Goal: Transaction & Acquisition: Purchase product/service

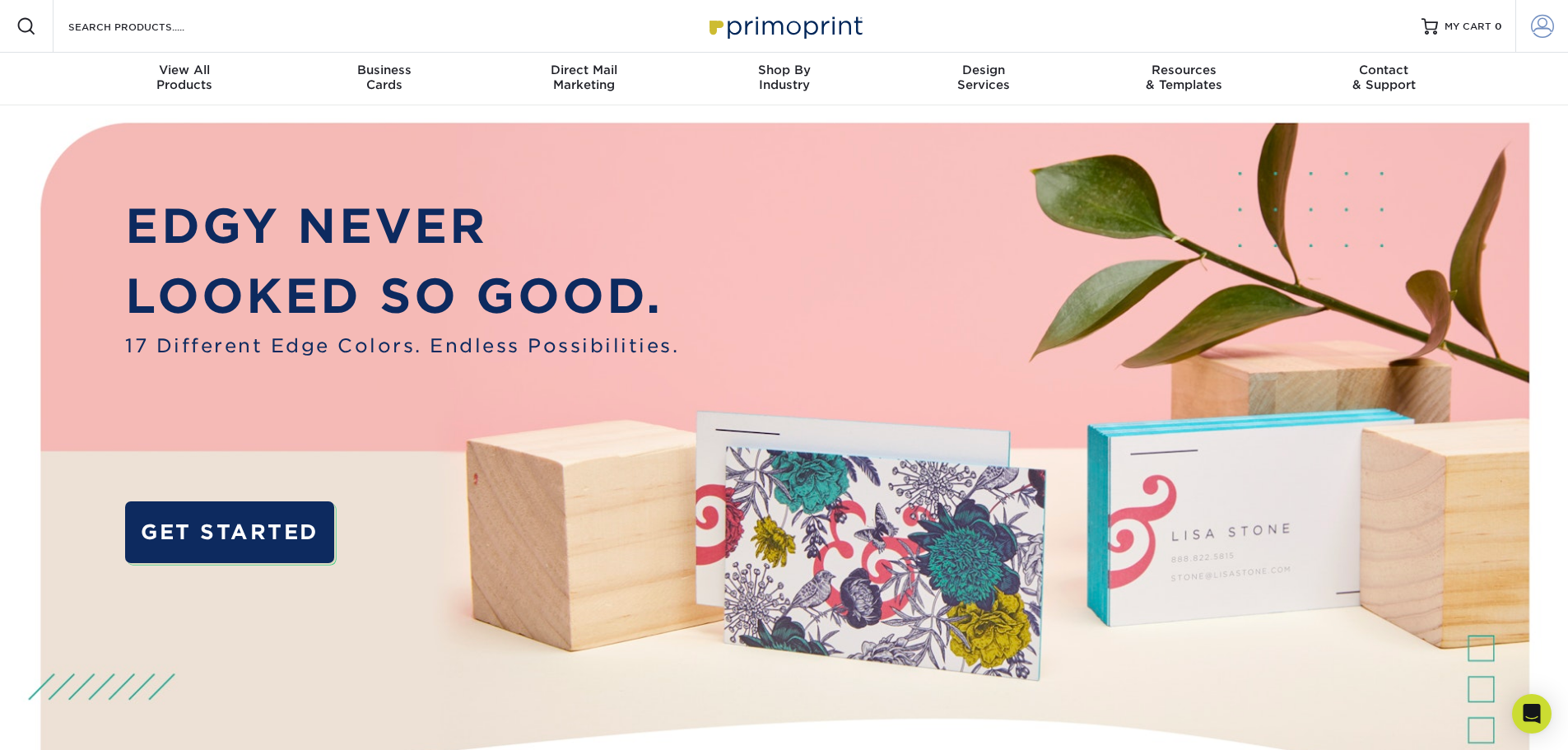
click at [1544, 30] on span at bounding box center [1543, 27] width 23 height 23
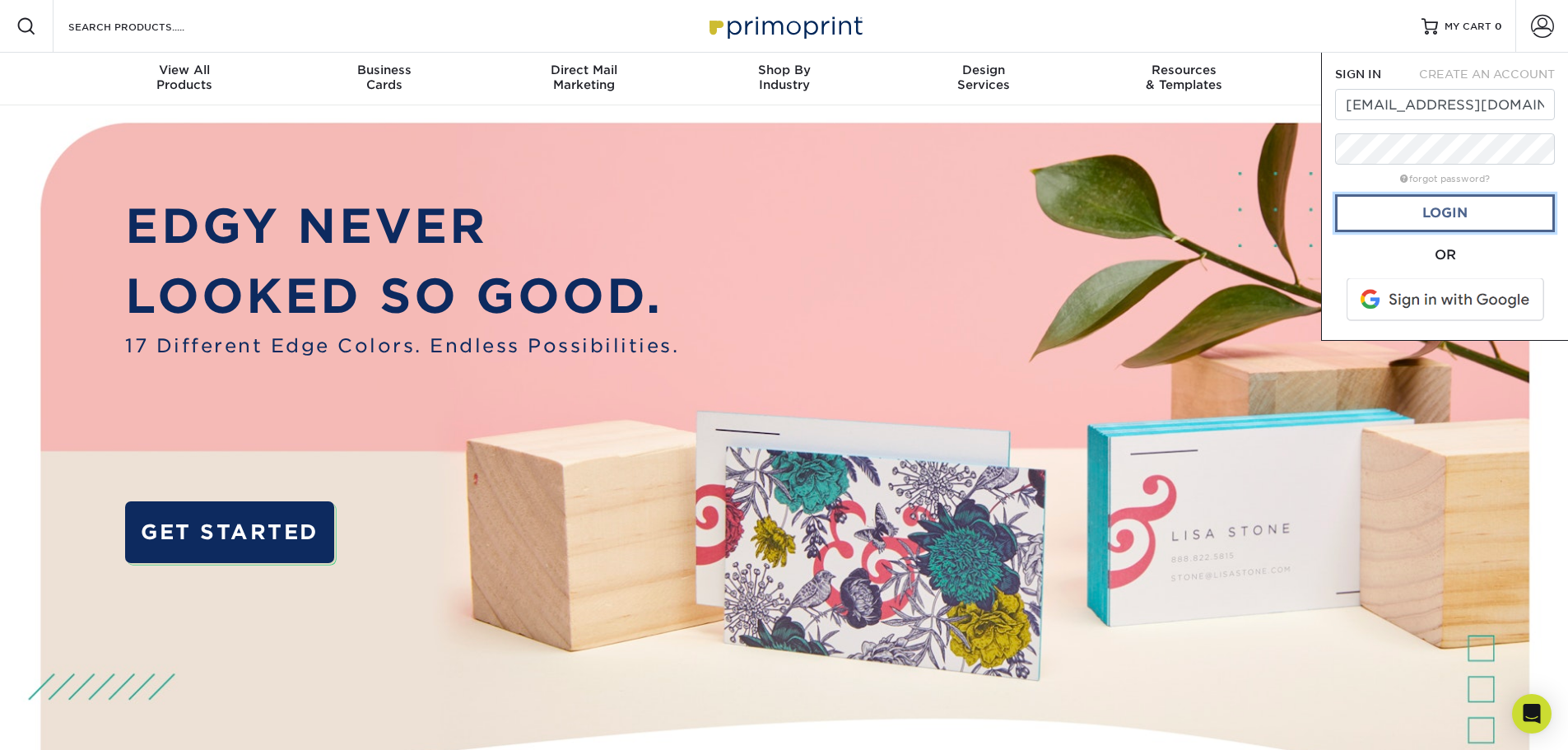
click at [1448, 211] on link "Login" at bounding box center [1446, 212] width 220 height 37
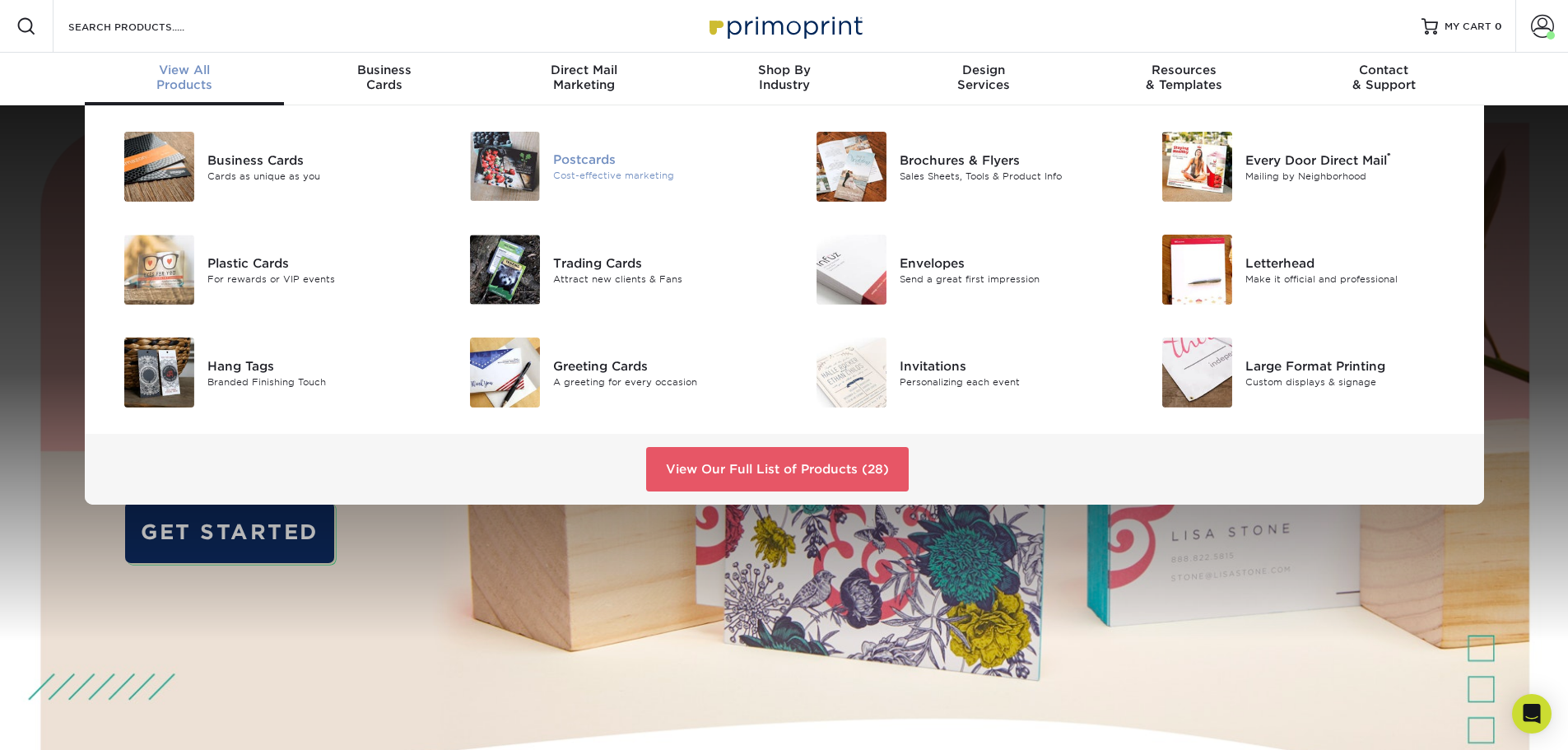
click at [572, 177] on div "Cost-effective marketing" at bounding box center [662, 176] width 218 height 14
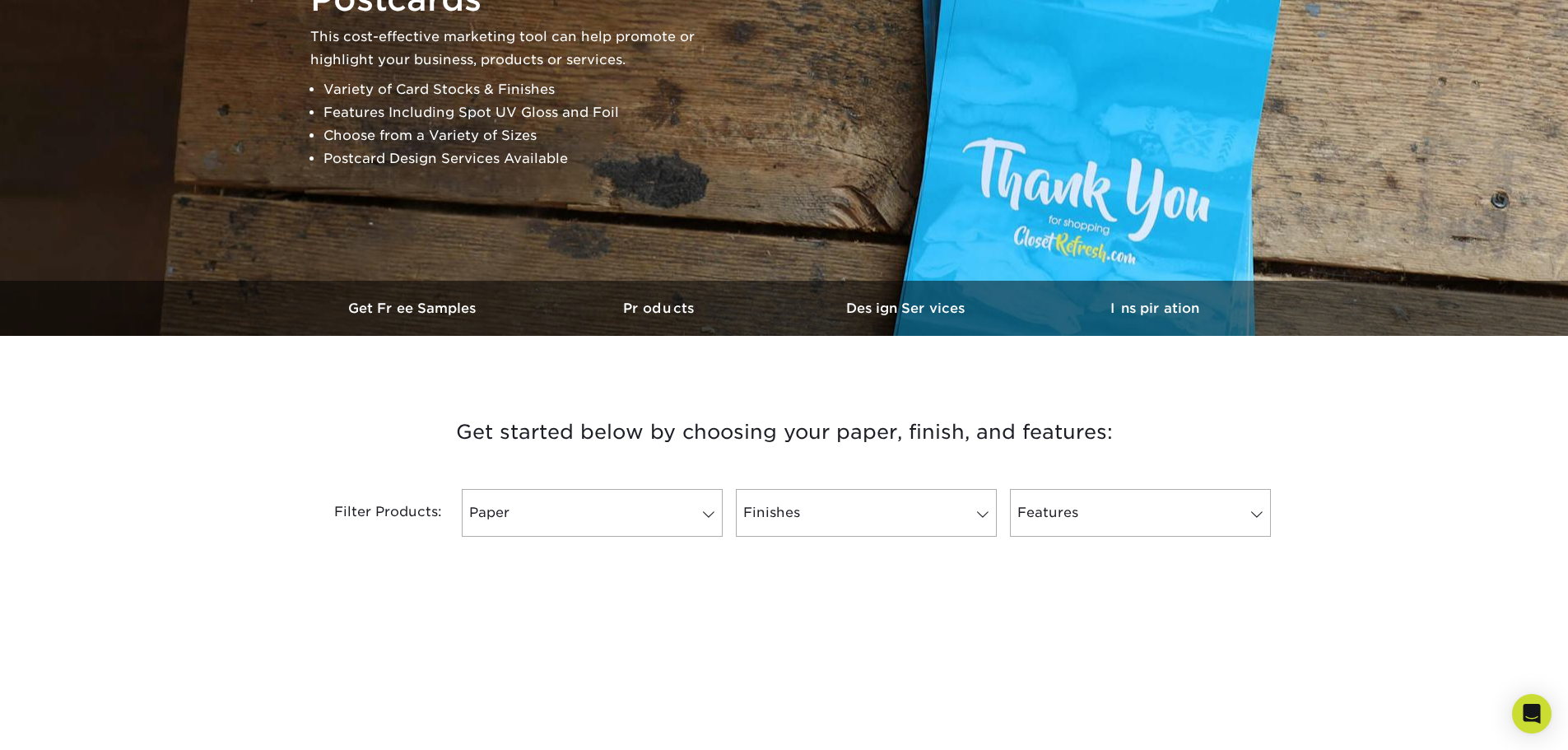
scroll to position [329, 0]
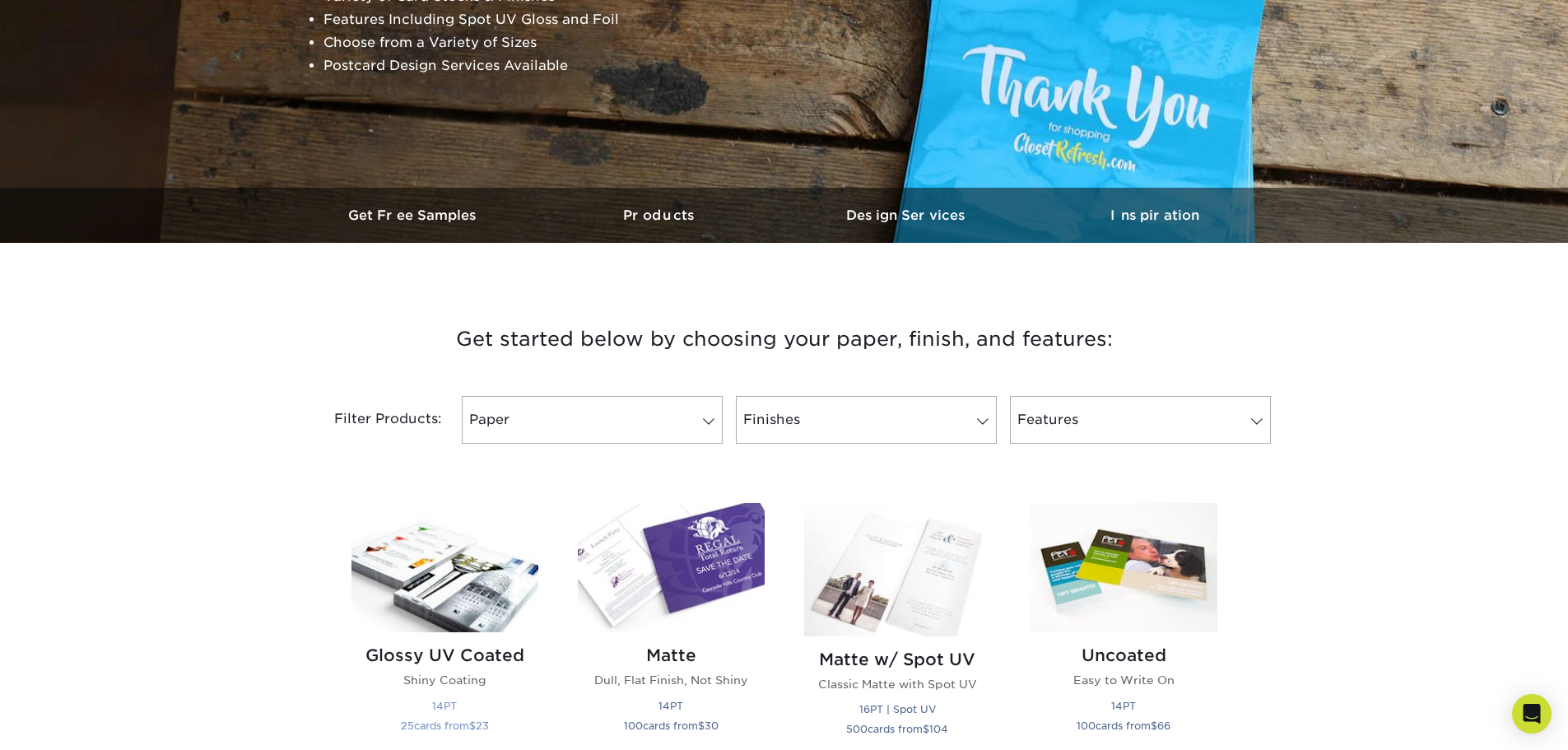
click at [474, 633] on div "Glossy UV Coated Shiny Coating 14PT 25 cards from $ 23" at bounding box center [445, 693] width 187 height 122
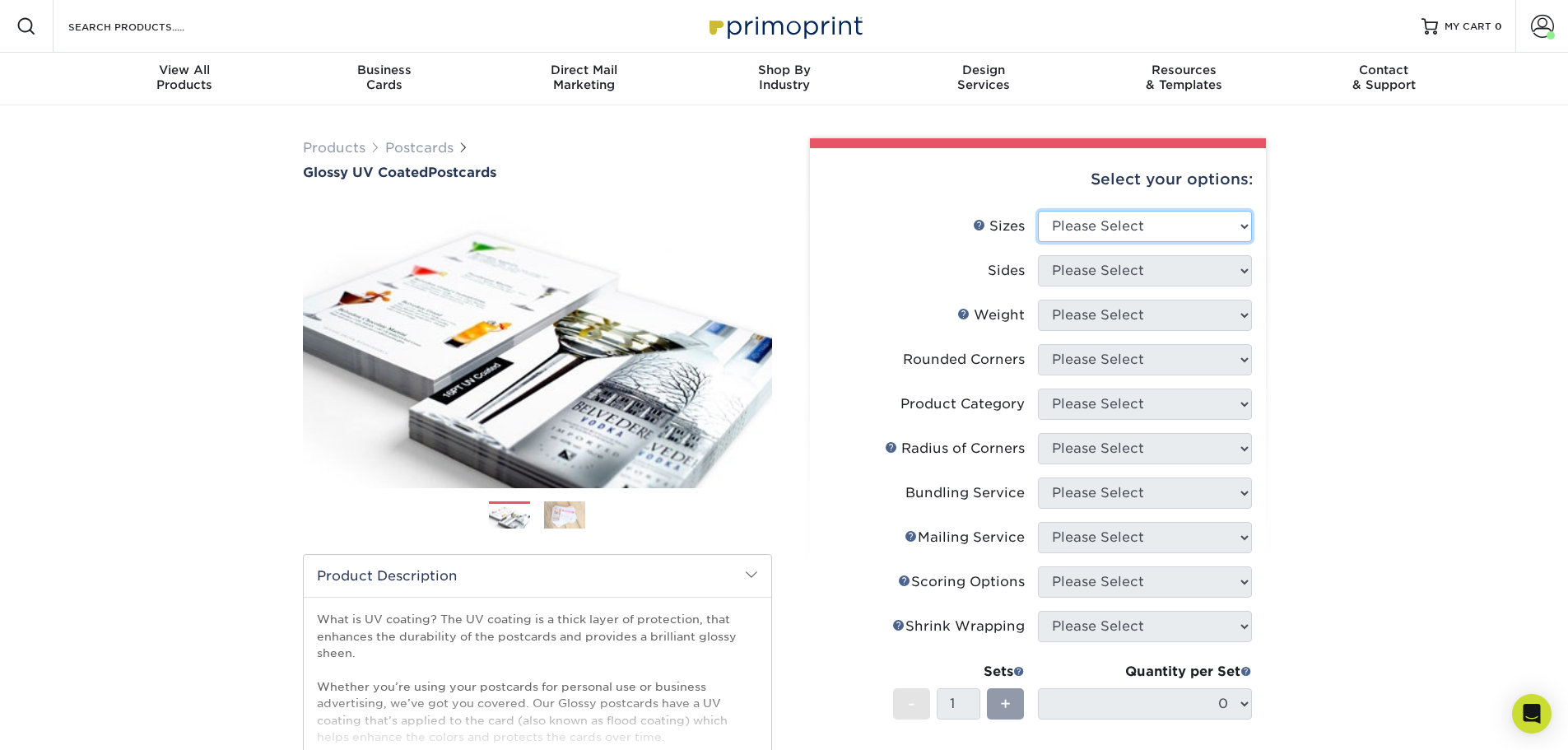
click at [1122, 220] on select "Please Select 1.5" x 7" 2" x 4" 2" x 6" 2" x 7" 2" x 8" 2.12" x 5.5" 2.12" x 5.…" at bounding box center [1145, 226] width 214 height 32
select select "4.00x6.00"
click at [1038, 211] on select "Please Select 1.5" x 7" 2" x 4" 2" x 6" 2" x 7" 2" x 8" 2.12" x 5.5" 2.12" x 5.…" at bounding box center [1145, 226] width 214 height 32
click at [1089, 266] on select "Please Select Print Both Sides Print Front Only" at bounding box center [1145, 271] width 214 height 32
select select "13abbda7-1d64-4f25-8bb2-c179b224825d"
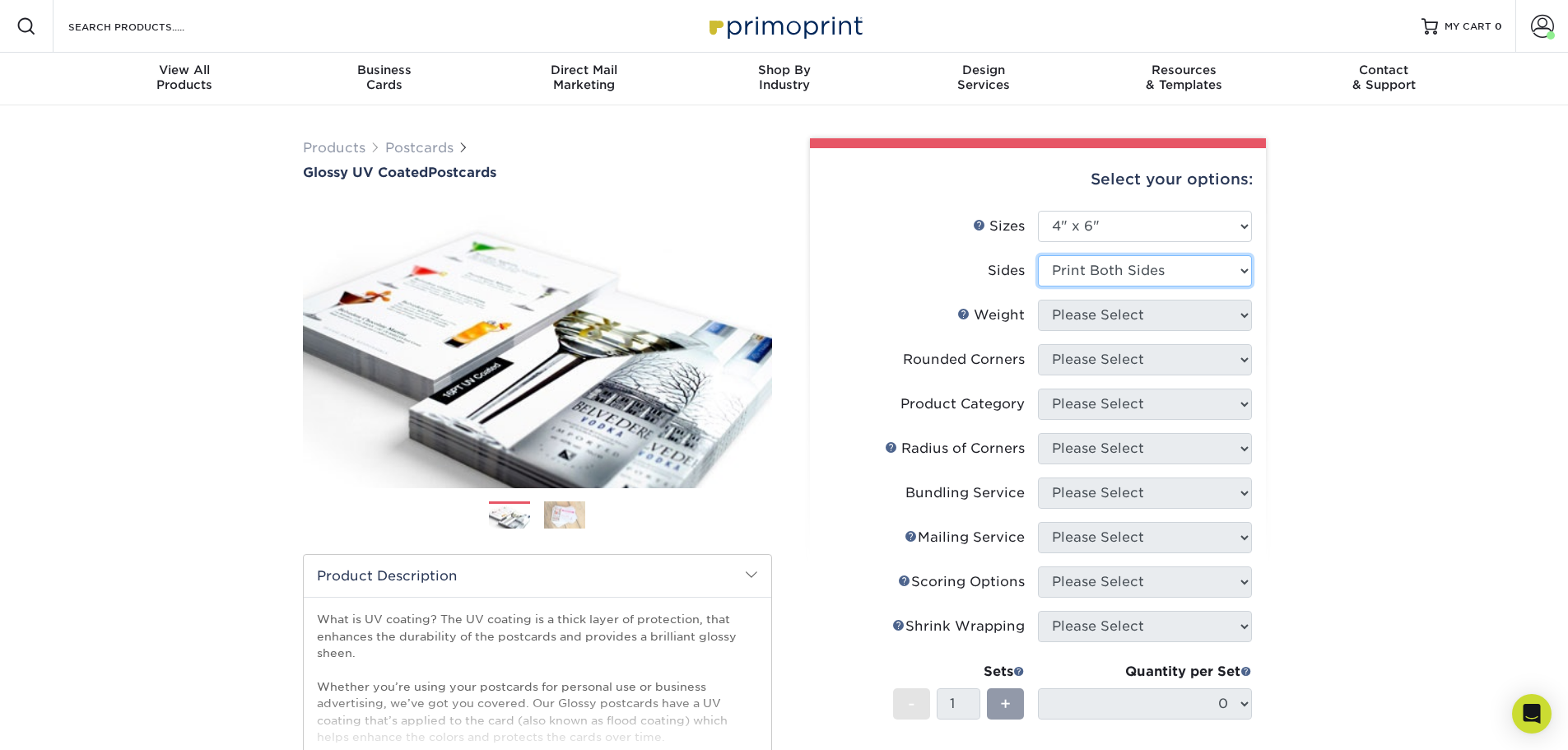
click at [1038, 255] on select "Please Select Print Both Sides Print Front Only" at bounding box center [1145, 271] width 214 height 32
click at [1104, 316] on select "Please Select 14PT 16PT 18PT C1S" at bounding box center [1145, 315] width 214 height 32
select select "16PT"
click at [1038, 300] on select "Please Select 14PT 16PT 18PT C1S" at bounding box center [1145, 315] width 214 height 32
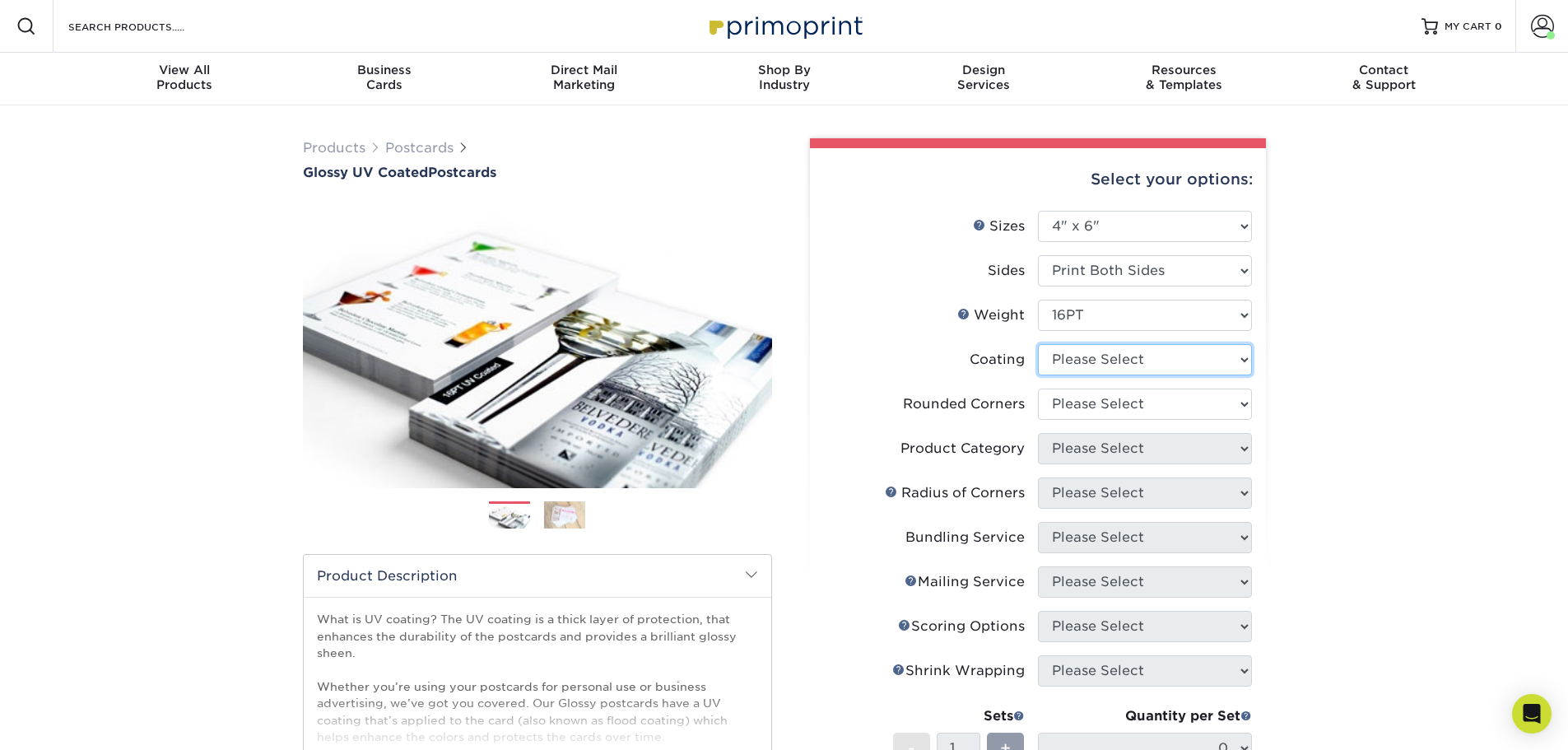
click at [1076, 370] on select at bounding box center [1145, 360] width 214 height 32
select select "ae367451-b2b8-45df-a344-0f05b6a12993"
click at [1038, 344] on select at bounding box center [1145, 360] width 214 height 32
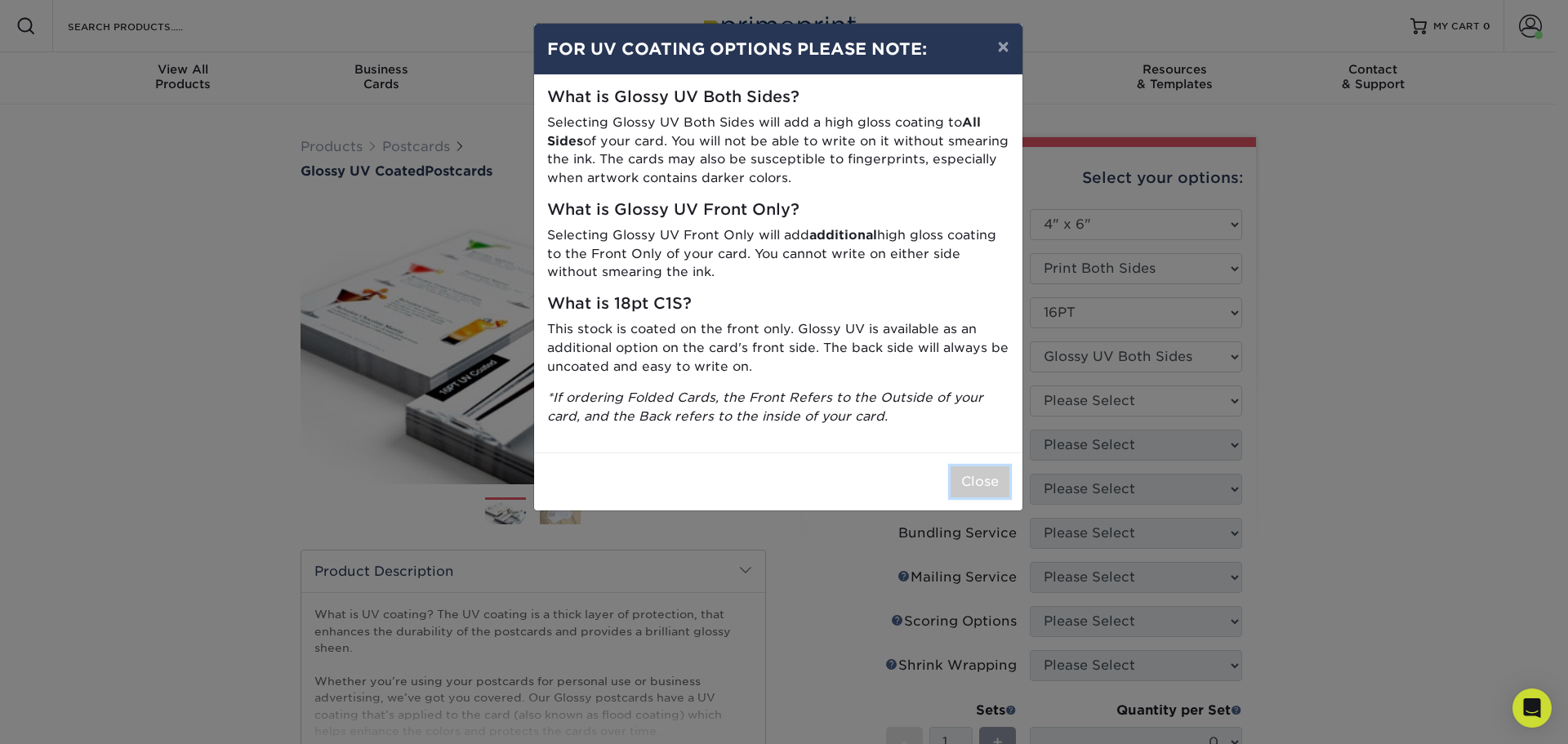
drag, startPoint x: 976, startPoint y: 482, endPoint x: 975, endPoint y: 467, distance: 15.0
click at [976, 472] on button "Close" at bounding box center [980, 482] width 59 height 31
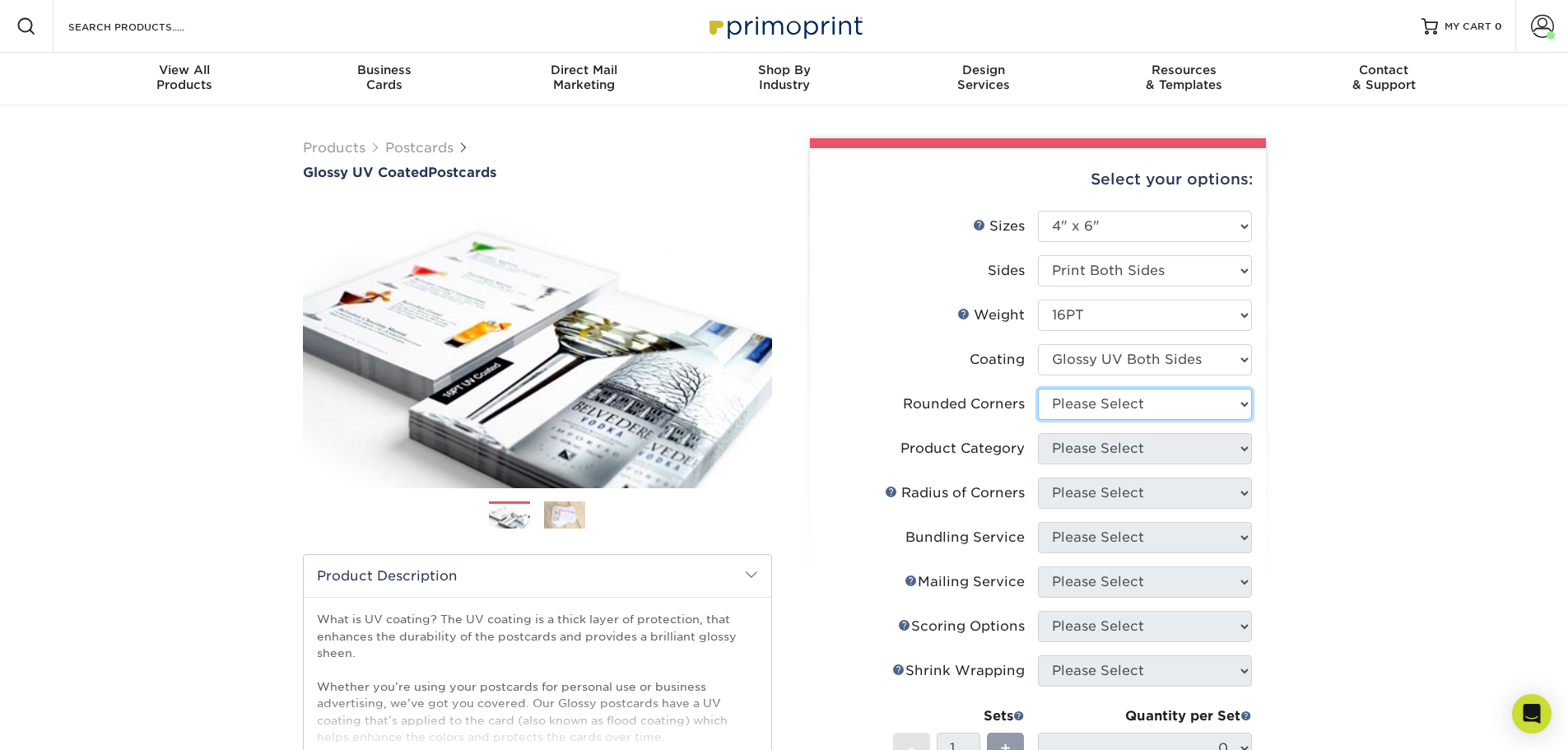
click at [1165, 401] on select "Please Select Yes - Round 4 Corners No" at bounding box center [1145, 405] width 214 height 32
select select "0"
click at [1038, 389] on select "Please Select Yes - Round 4 Corners No" at bounding box center [1145, 405] width 214 height 32
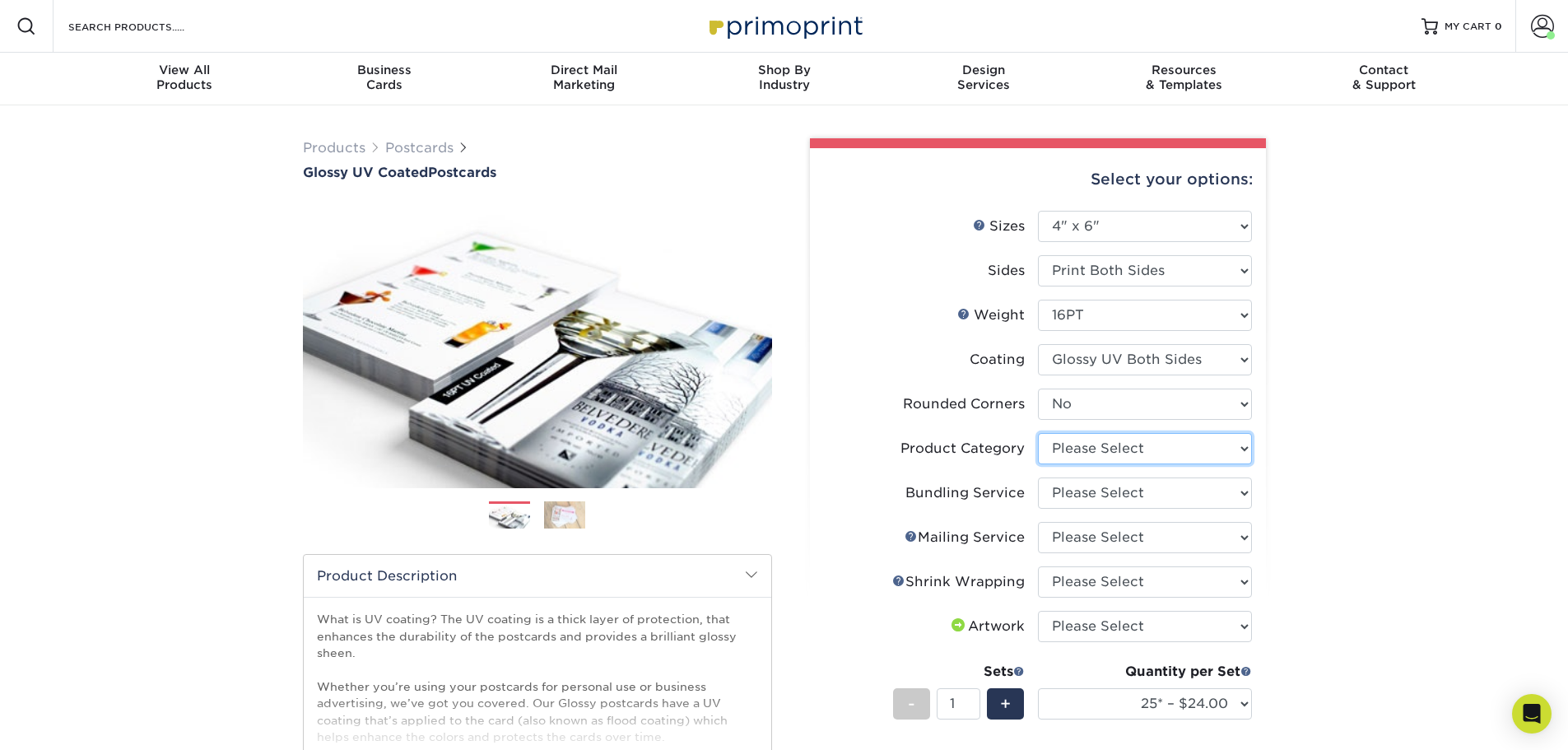
click at [1130, 448] on select "Please Select Postcards" at bounding box center [1145, 449] width 214 height 32
select select "9b7272e0-d6c8-4c3c-8e97-d3a1bcdab858"
click at [1038, 433] on select "Please Select Postcards" at bounding box center [1145, 449] width 214 height 32
click at [1124, 491] on select "Please Select No Bundling Services Yes, Bundles of 50 (+2 Days) Yes, Bundles of…" at bounding box center [1145, 493] width 214 height 32
select select "58689abb-25c0-461c-a4c3-a80b627d6649"
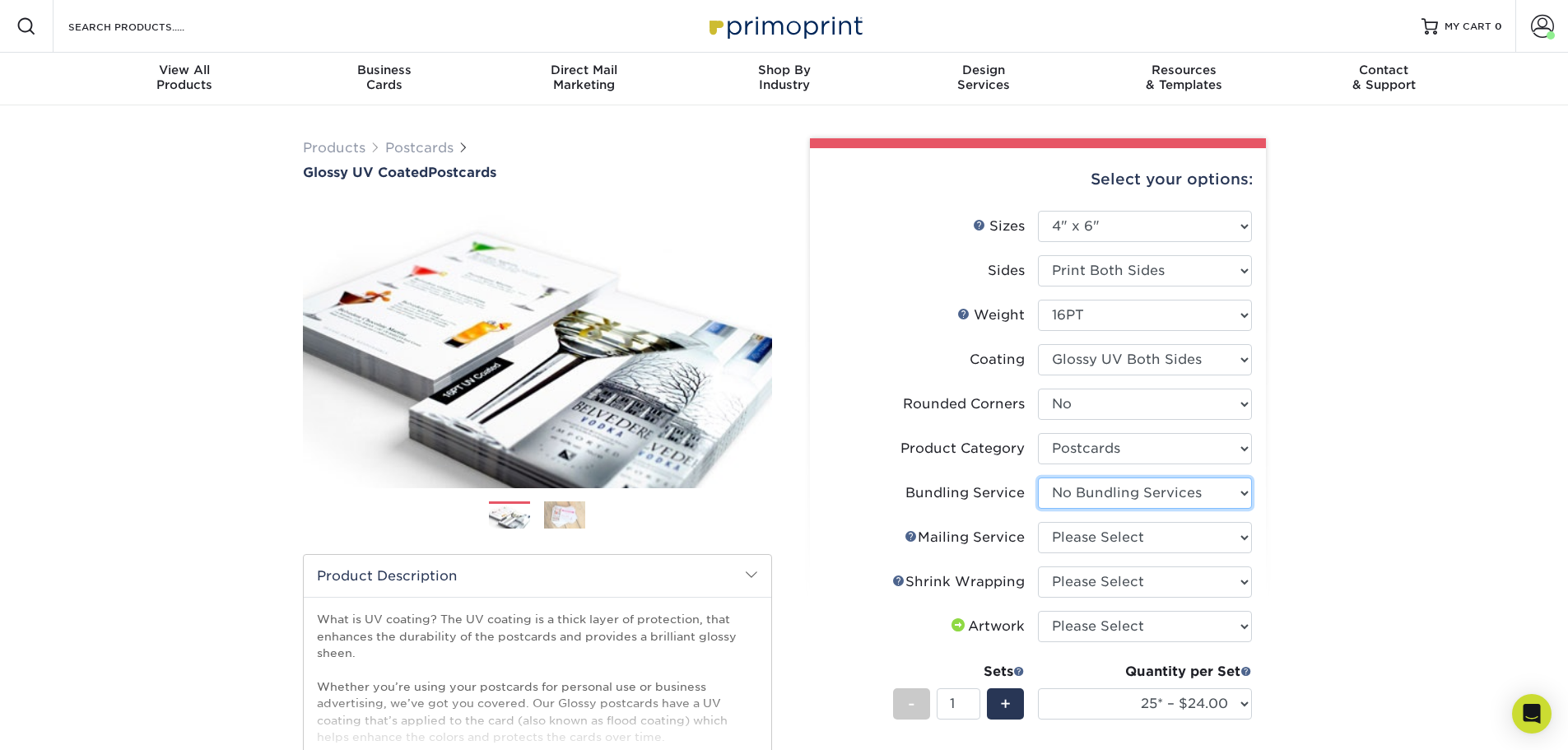
click at [1038, 477] on select "Please Select No Bundling Services Yes, Bundles of 50 (+2 Days) Yes, Bundles of…" at bounding box center [1145, 493] width 214 height 32
click at [1122, 544] on select "Please Select No Direct Mailing Service No, I will mail/stamp/imprint Direct Ma…" at bounding box center [1145, 538] width 214 height 32
select select "3e5e9bdd-d78a-4c28-a41d-fe1407925ca6"
click at [1038, 522] on select "Please Select No Direct Mailing Service No, I will mail/stamp/imprint Direct Ma…" at bounding box center [1145, 538] width 214 height 32
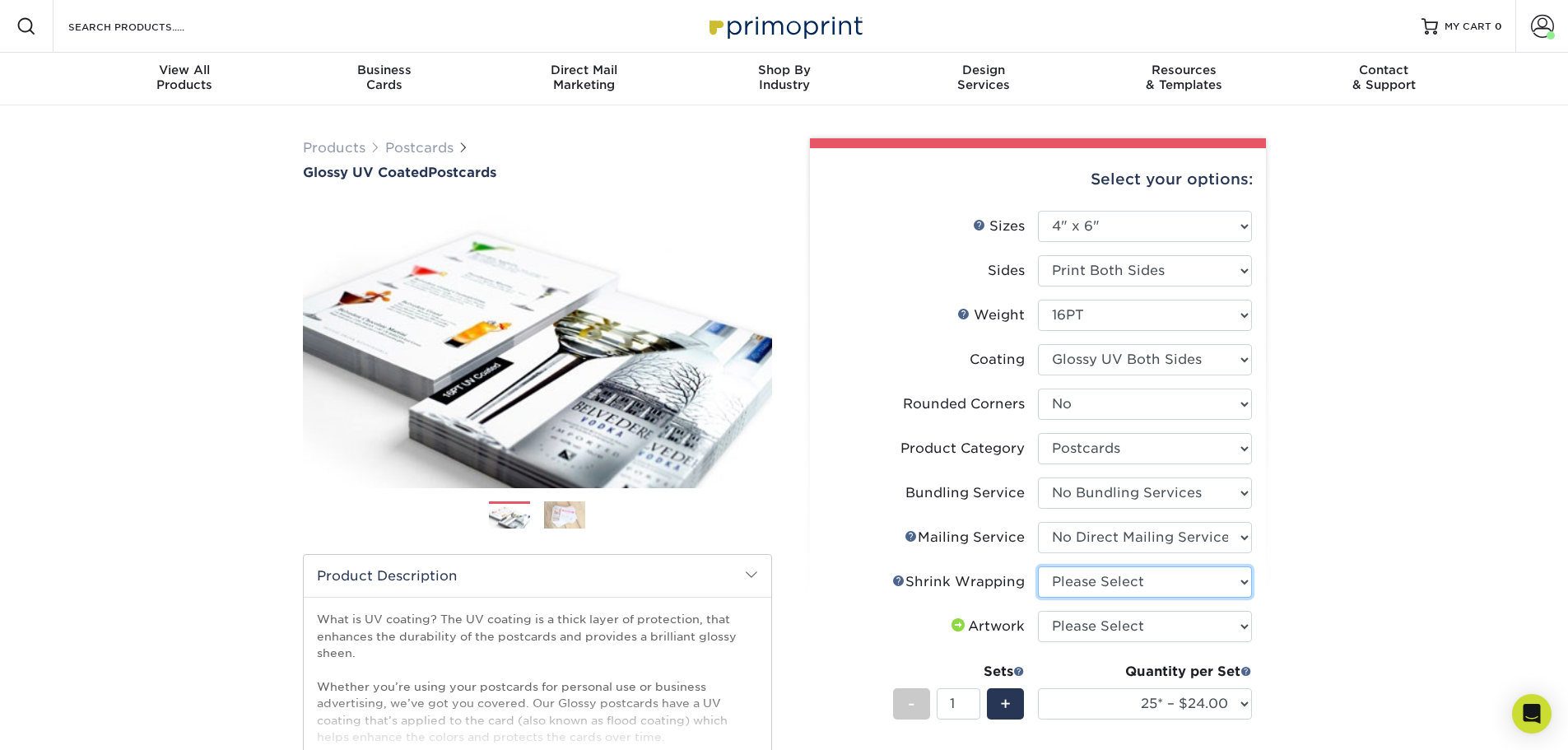
click at [1131, 594] on select "Please Select No Shrink Wrapping Shrink Wrap 100 Per Package Shrink Wrap 50 Per…" at bounding box center [1145, 582] width 214 height 32
select select "c8749376-e7da-41d0-b3dc-647faf84d907"
click at [1038, 566] on select "Please Select No Shrink Wrapping Shrink Wrap 100 Per Package Shrink Wrap 50 Per…" at bounding box center [1145, 582] width 214 height 32
click at [1136, 628] on select "Please Select I will upload files I need a design - $150" at bounding box center [1145, 627] width 214 height 32
select select "upload"
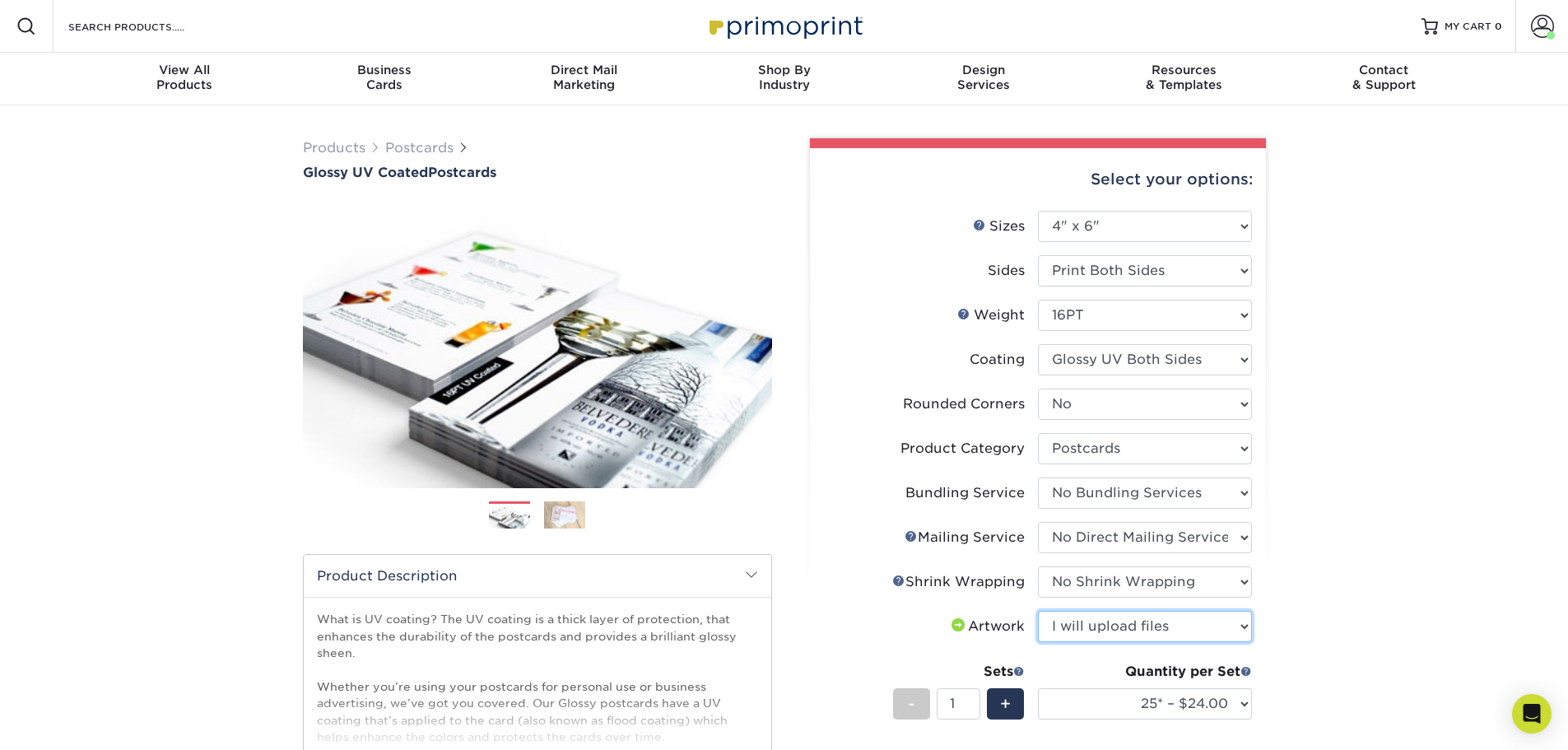
click at [1038, 611] on select "Please Select I will upload files I need a design - $150" at bounding box center [1145, 627] width 214 height 32
click at [1222, 695] on select "25* – $24.00 50* – $28.00 75* – $34.00 100* – $41.00 250* – $74.00 500 – $88.00…" at bounding box center [1145, 703] width 214 height 32
select select "5000 – $304.00"
click at [1038, 688] on select "25* – $24.00 50* – $28.00 75* – $34.00 100* – $41.00 250* – $74.00 500 – $88.00…" at bounding box center [1145, 703] width 214 height 32
click at [1330, 570] on div "Products Postcards Glossy UV Coated Postcards Previous Next show more 25" at bounding box center [784, 608] width 1568 height 1005
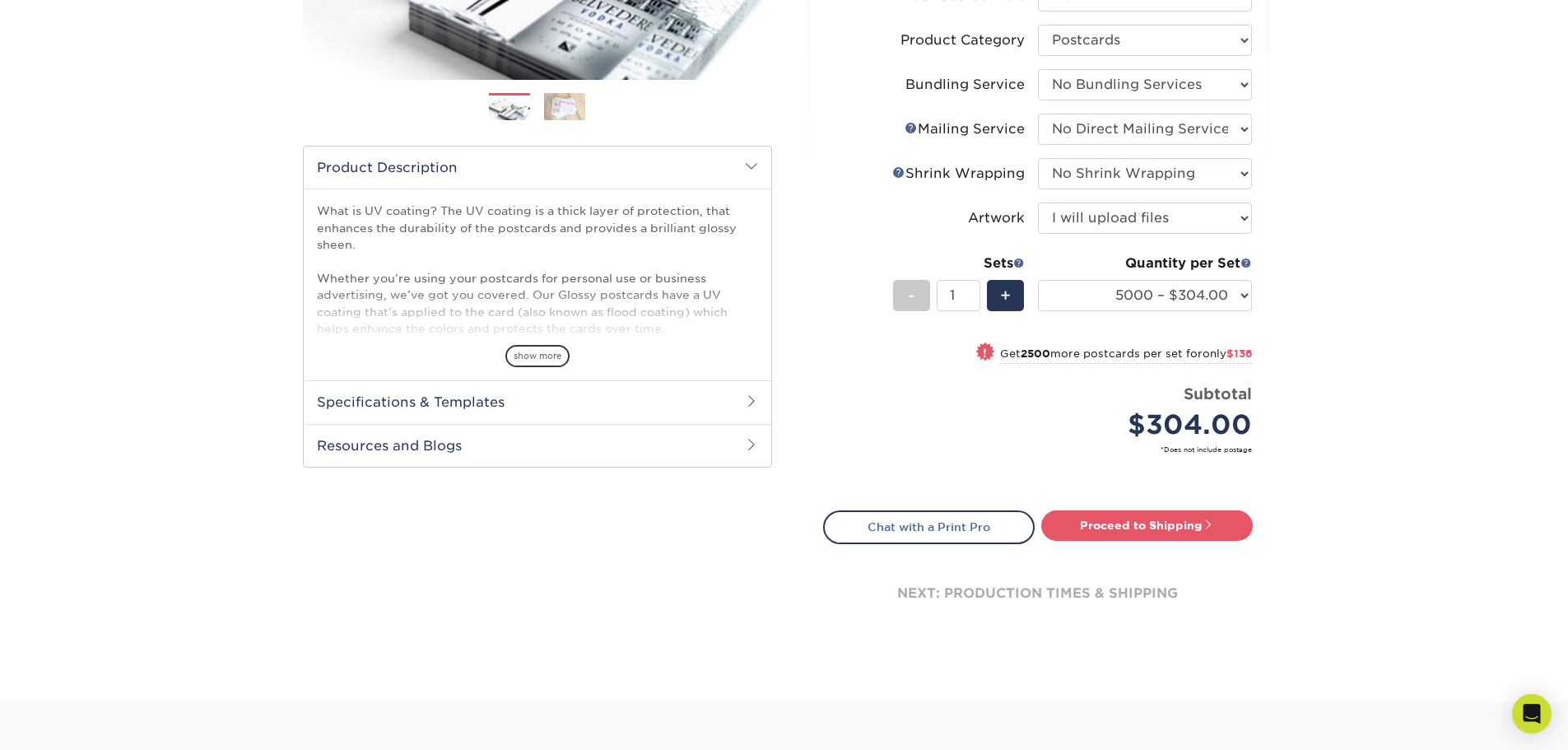
scroll to position [411, 0]
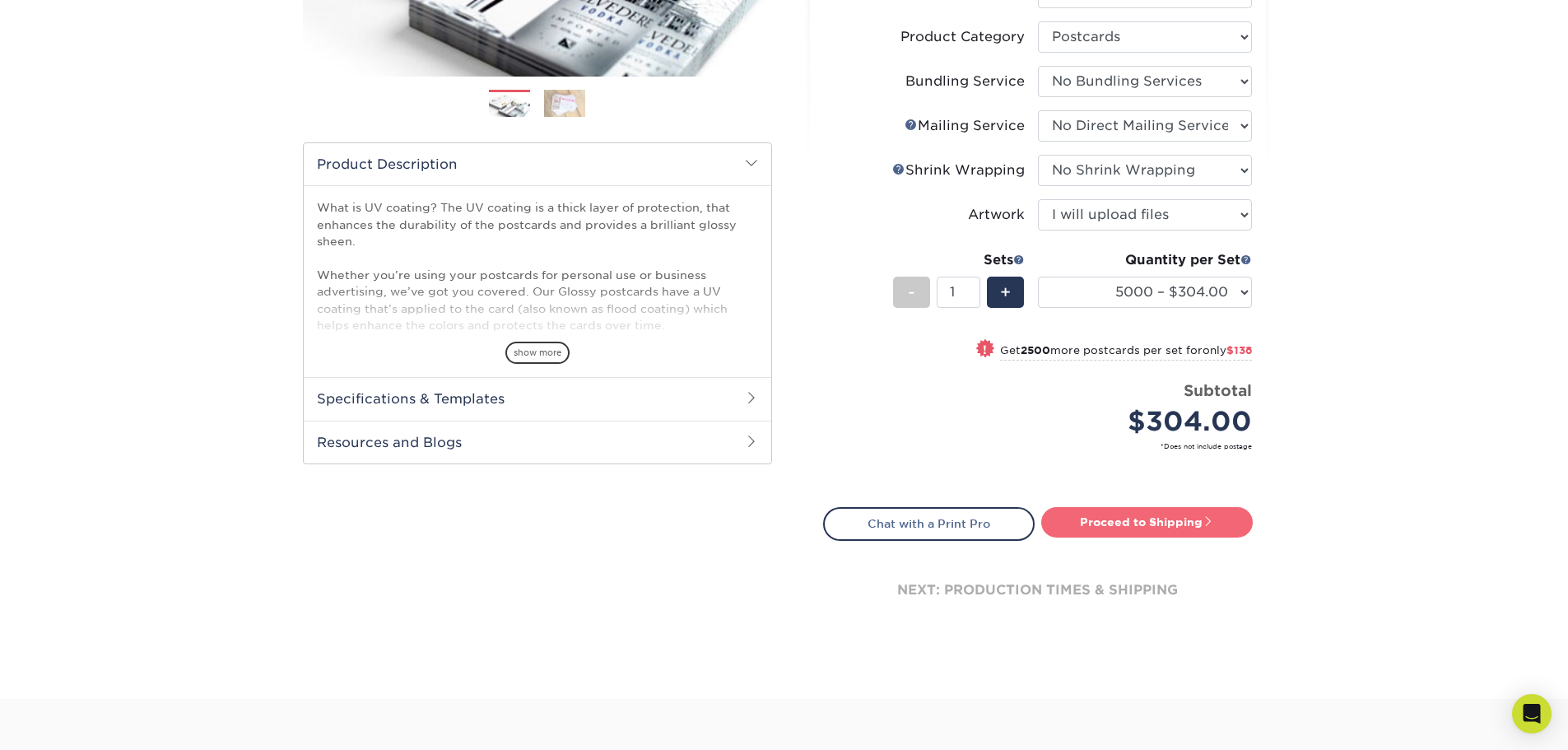
click at [1125, 518] on link "Proceed to Shipping" at bounding box center [1147, 522] width 212 height 30
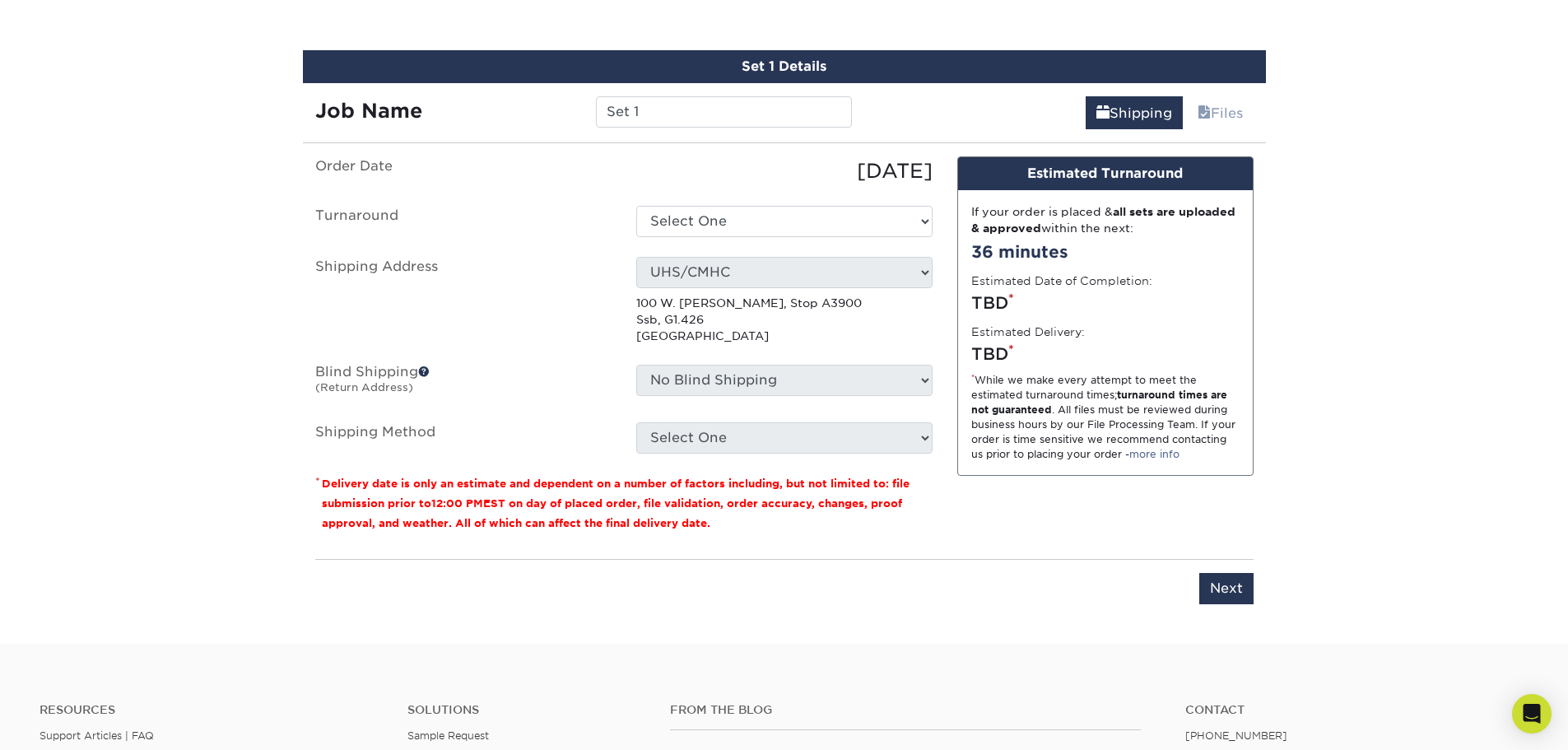
scroll to position [964, 0]
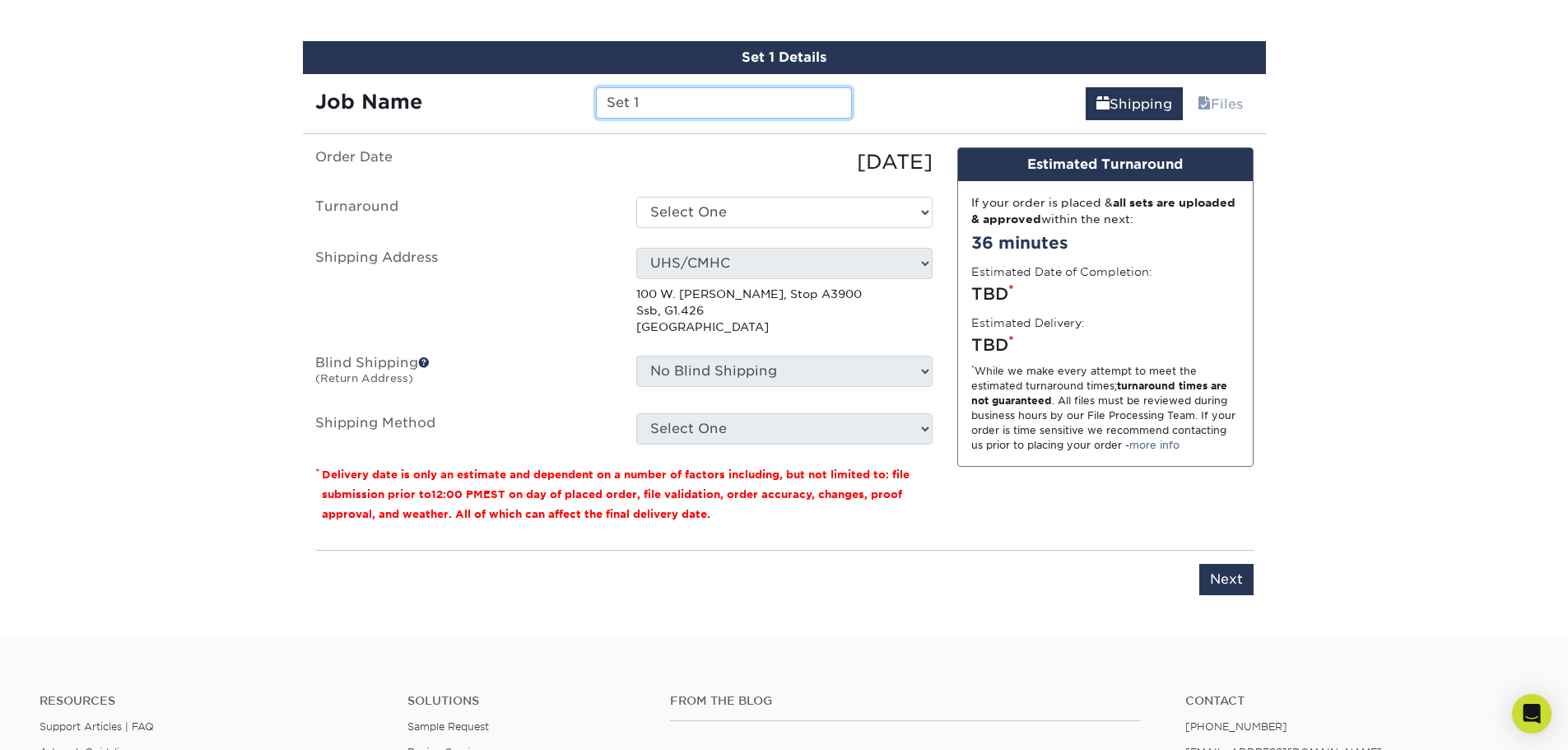
drag, startPoint x: 645, startPoint y: 103, endPoint x: 572, endPoint y: 126, distance: 76.5
click at [572, 126] on div "Set 1 Details Job Name Set 1 Shipping Files You've choosen mailing services! If…" at bounding box center [784, 327] width 963 height 574
type input "CMHC general cards"
click at [690, 208] on select "Select One 2-4 Business Days 2 Day Next Business Day" at bounding box center [784, 212] width 296 height 32
select select "32a655cc-249c-455c-bdd0-eebfba7b1c8e"
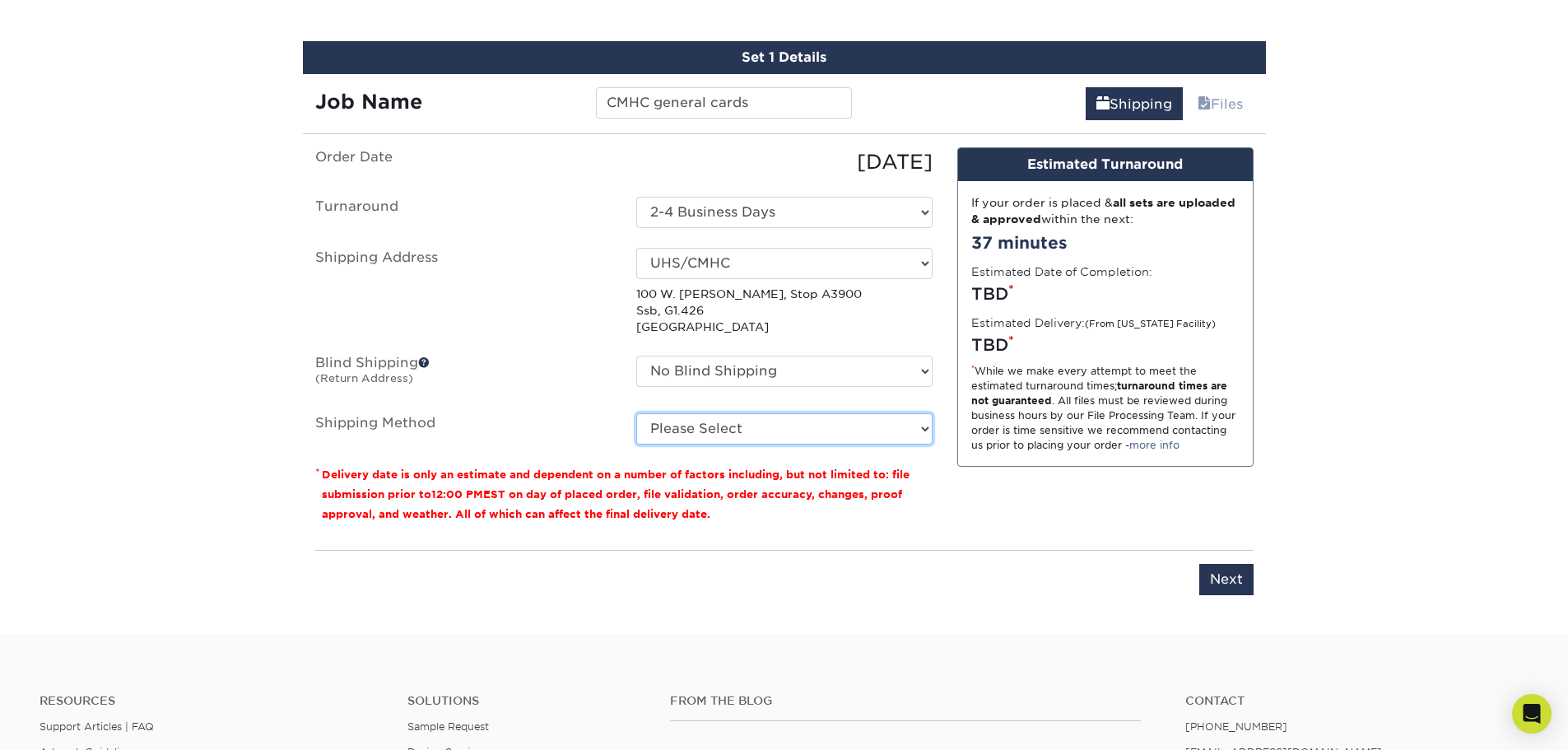
click at [761, 439] on select "Please Select Ground Shipping (+$41.56) 3 Day Shipping Service (+$68.38) 2 Day …" at bounding box center [784, 429] width 296 height 32
select select "03"
click at [636, 413] on select "Please Select Ground Shipping (+$41.56) 3 Day Shipping Service (+$68.38) 2 Day …" at bounding box center [784, 429] width 296 height 32
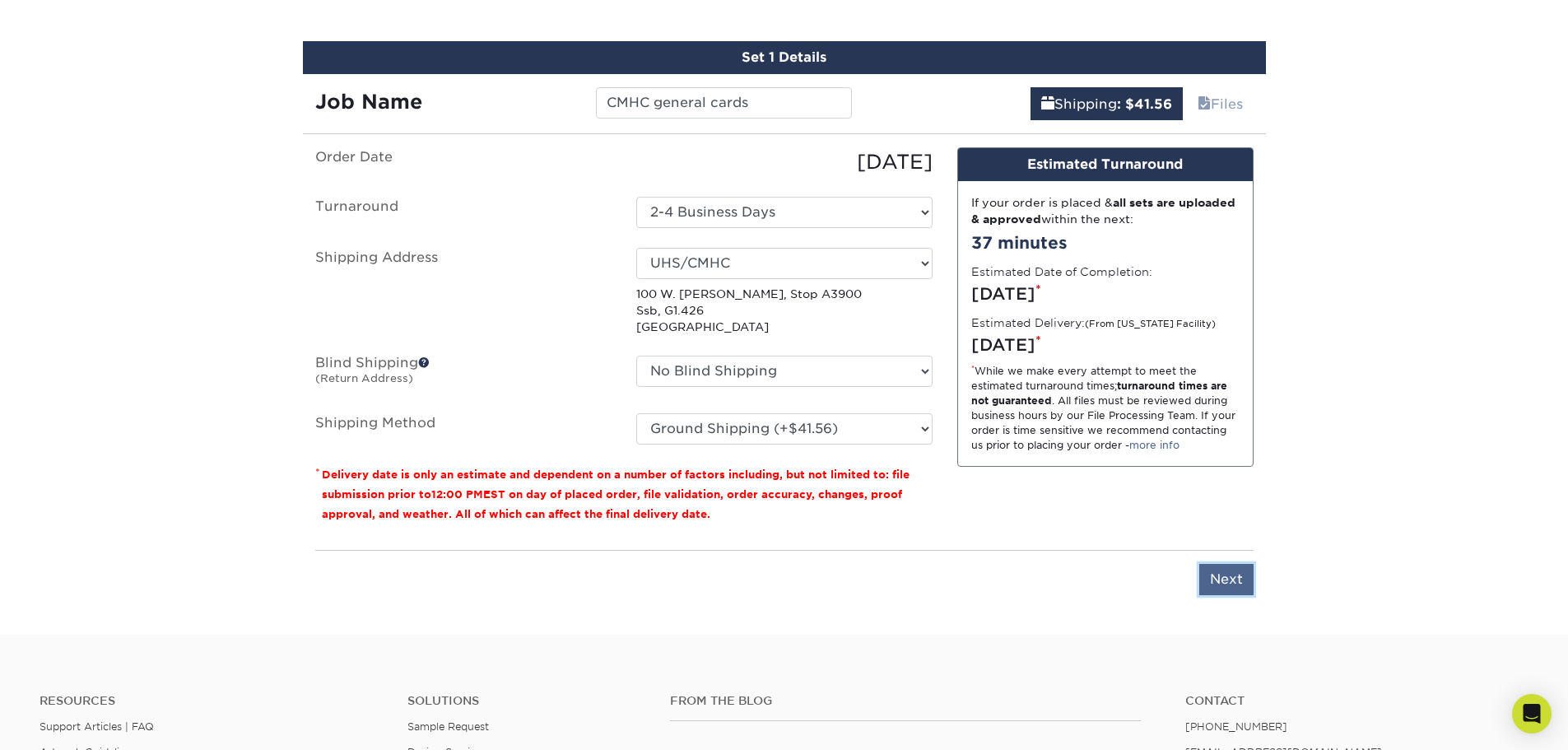
click at [1229, 571] on input "Next" at bounding box center [1226, 579] width 54 height 32
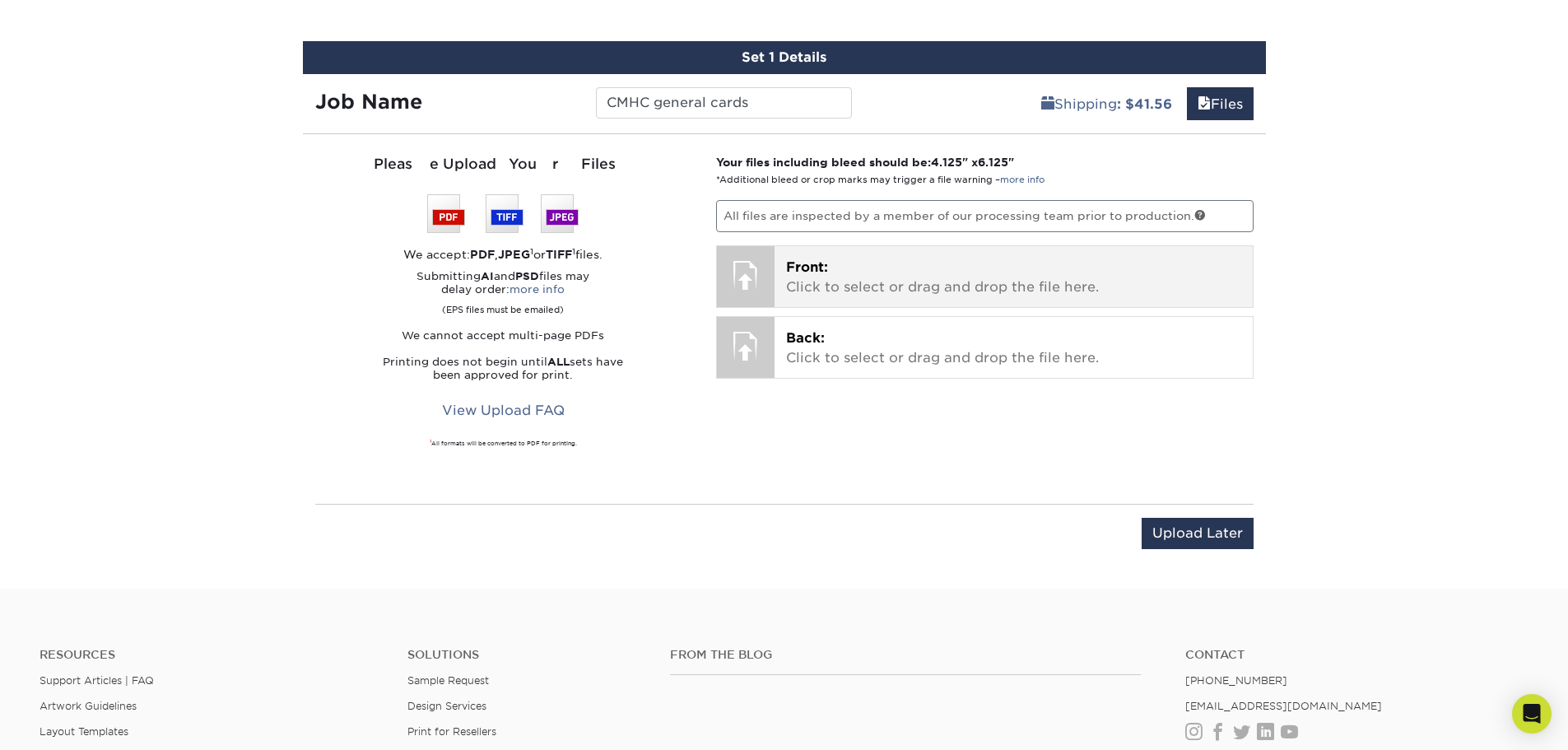
click at [804, 282] on p "Front: Click to select or drag and drop the file here." at bounding box center [1013, 276] width 455 height 39
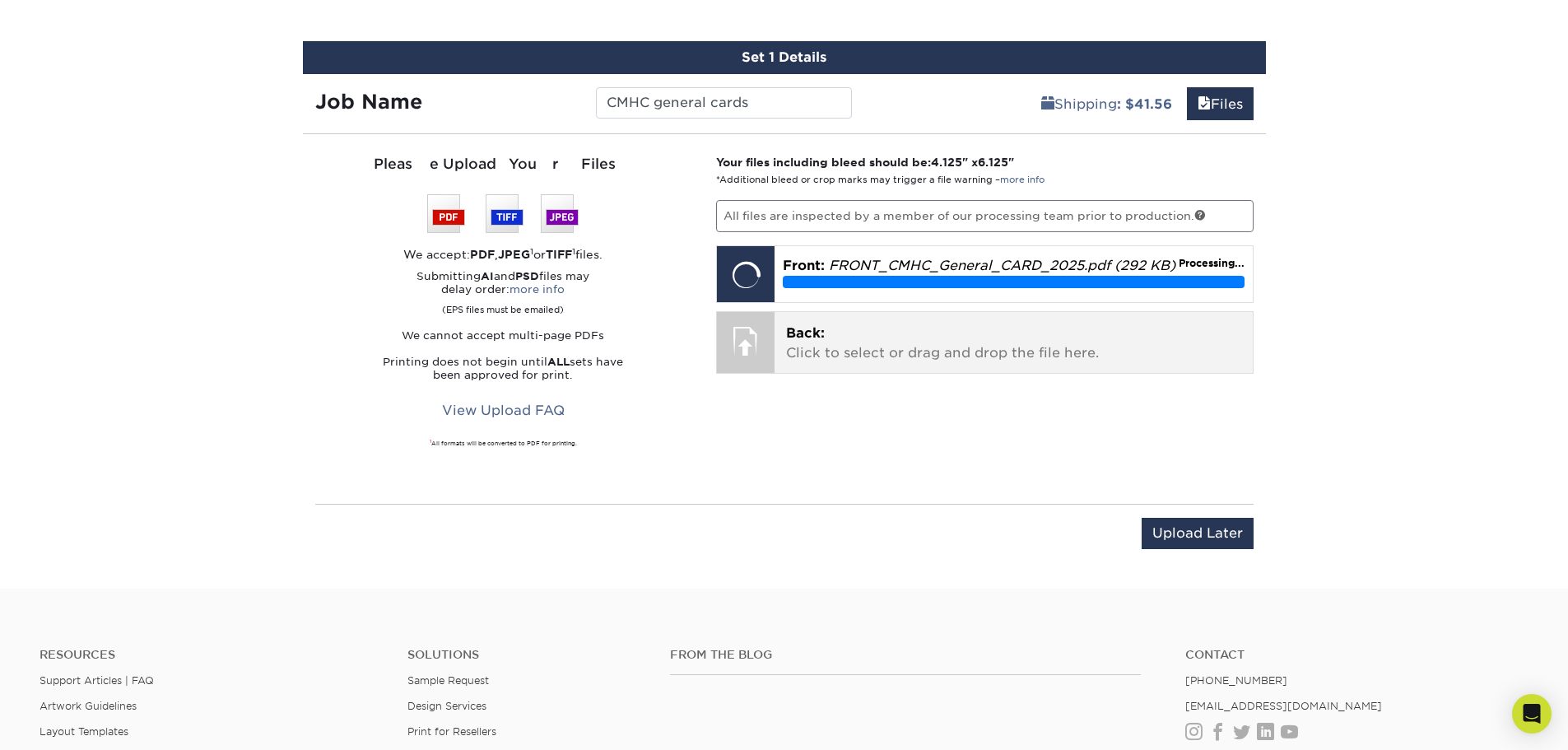
click at [823, 340] on span "Back:" at bounding box center [805, 333] width 38 height 16
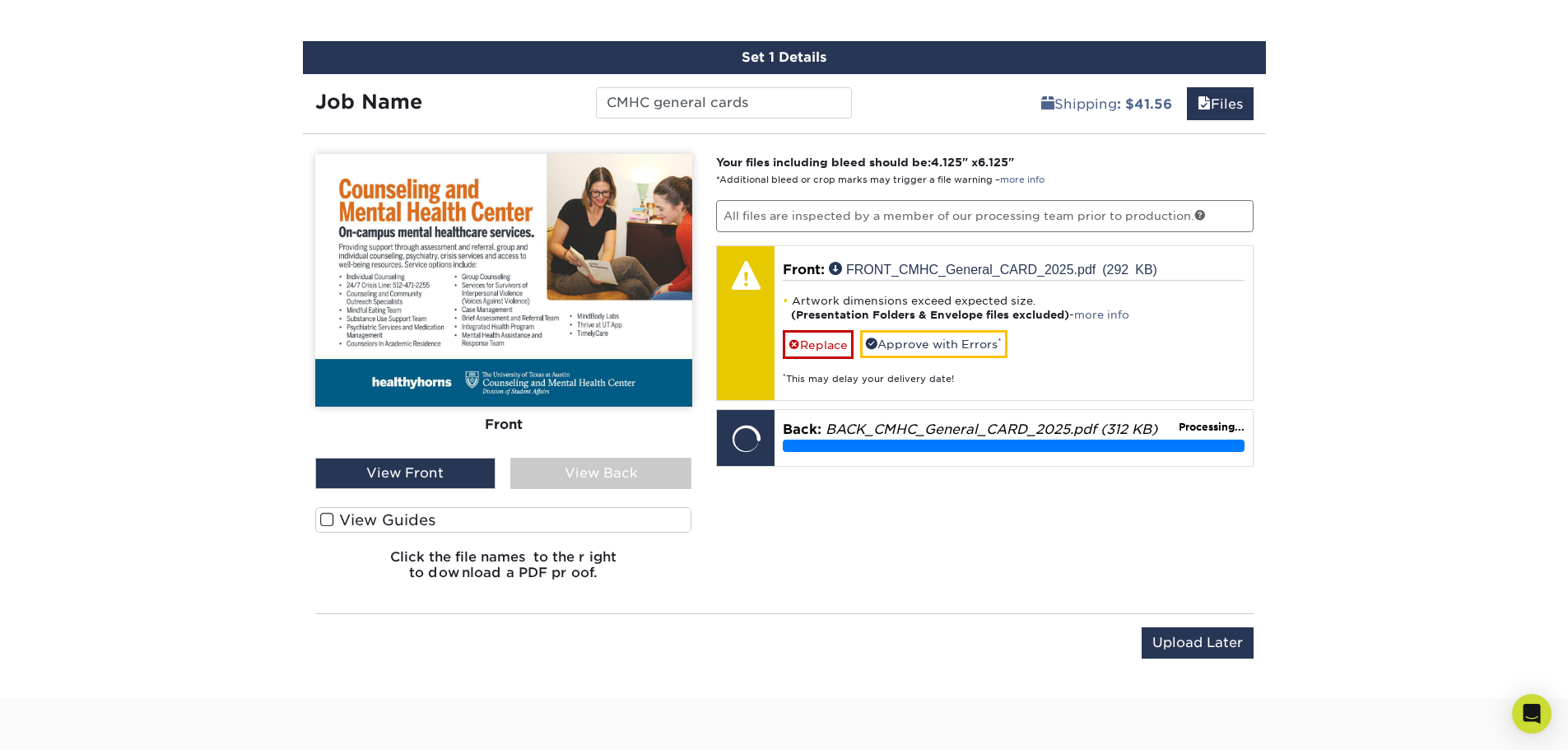
click at [323, 523] on span at bounding box center [327, 519] width 14 height 16
click at [0, 0] on input "View Guides" at bounding box center [0, 0] width 0 height 0
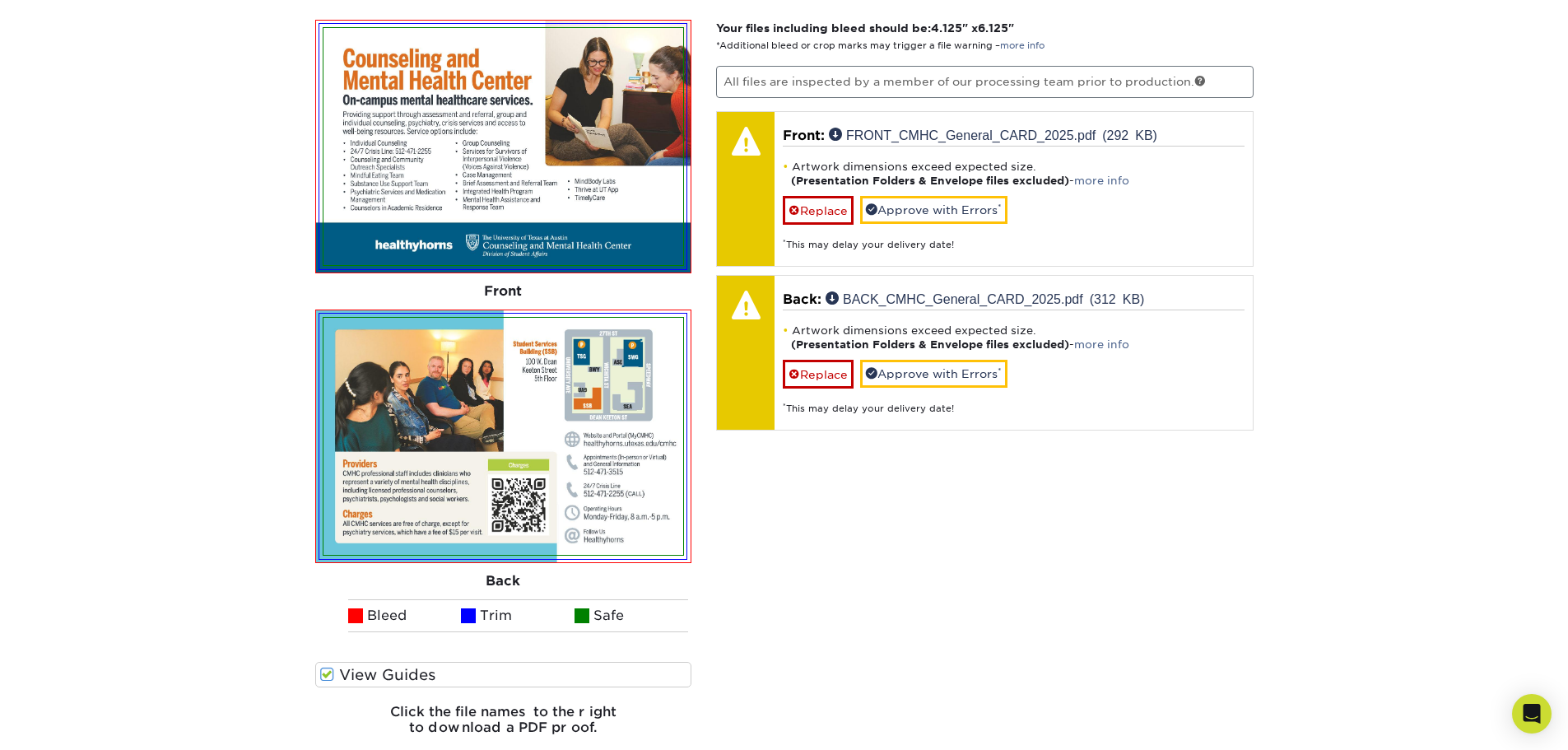
scroll to position [1128, 0]
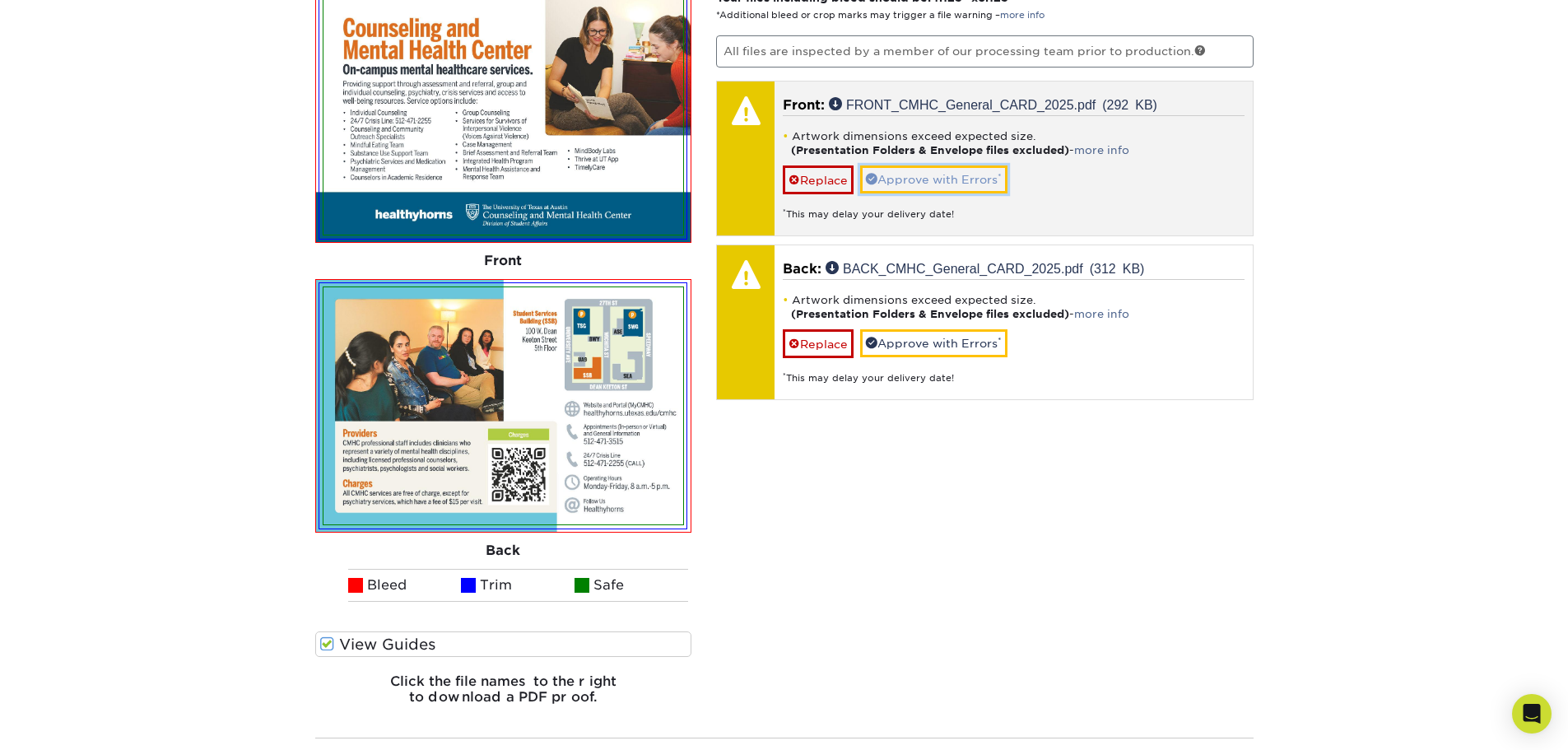
click at [937, 174] on link "Approve with Errors *" at bounding box center [933, 180] width 147 height 28
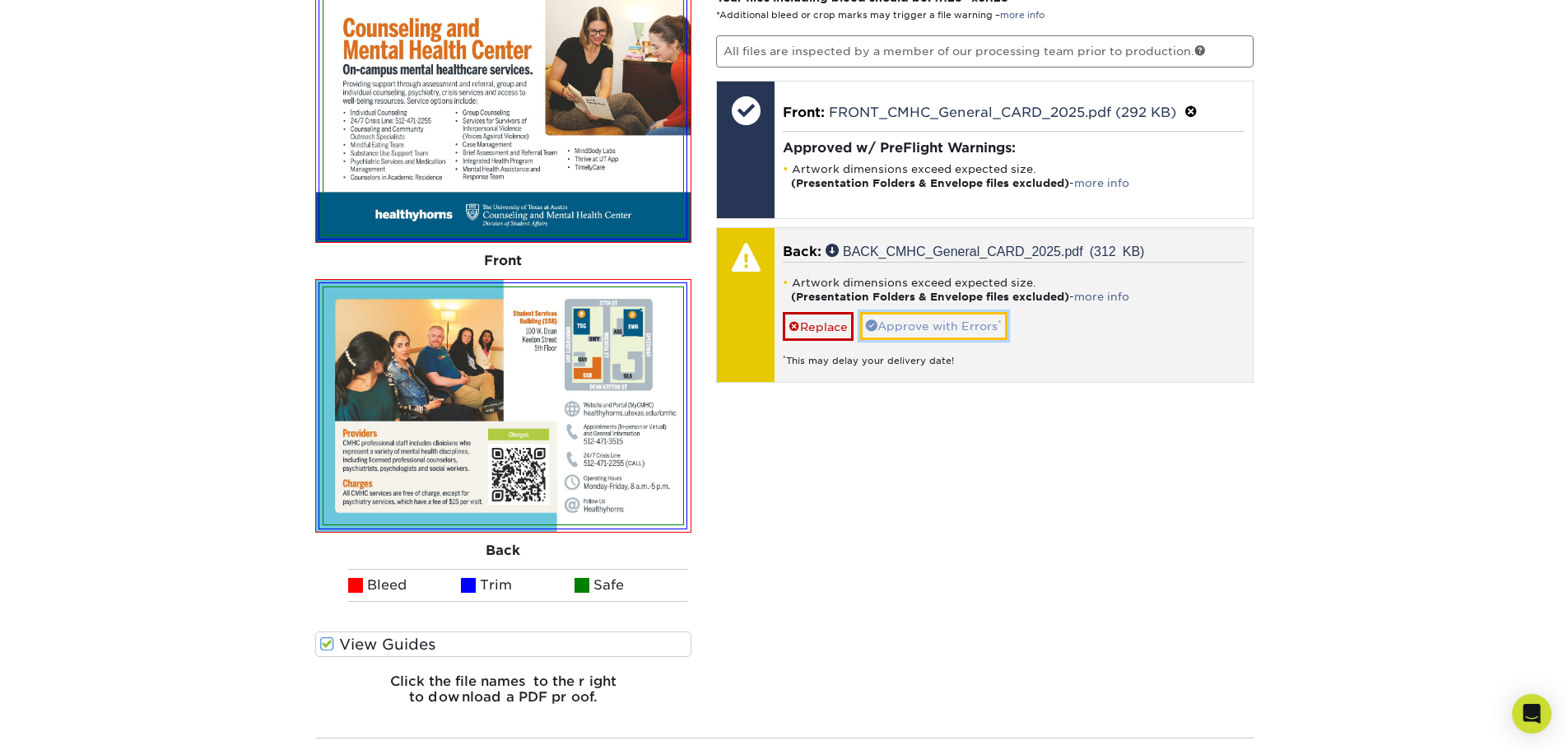
click at [905, 329] on link "Approve with Errors *" at bounding box center [933, 326] width 147 height 28
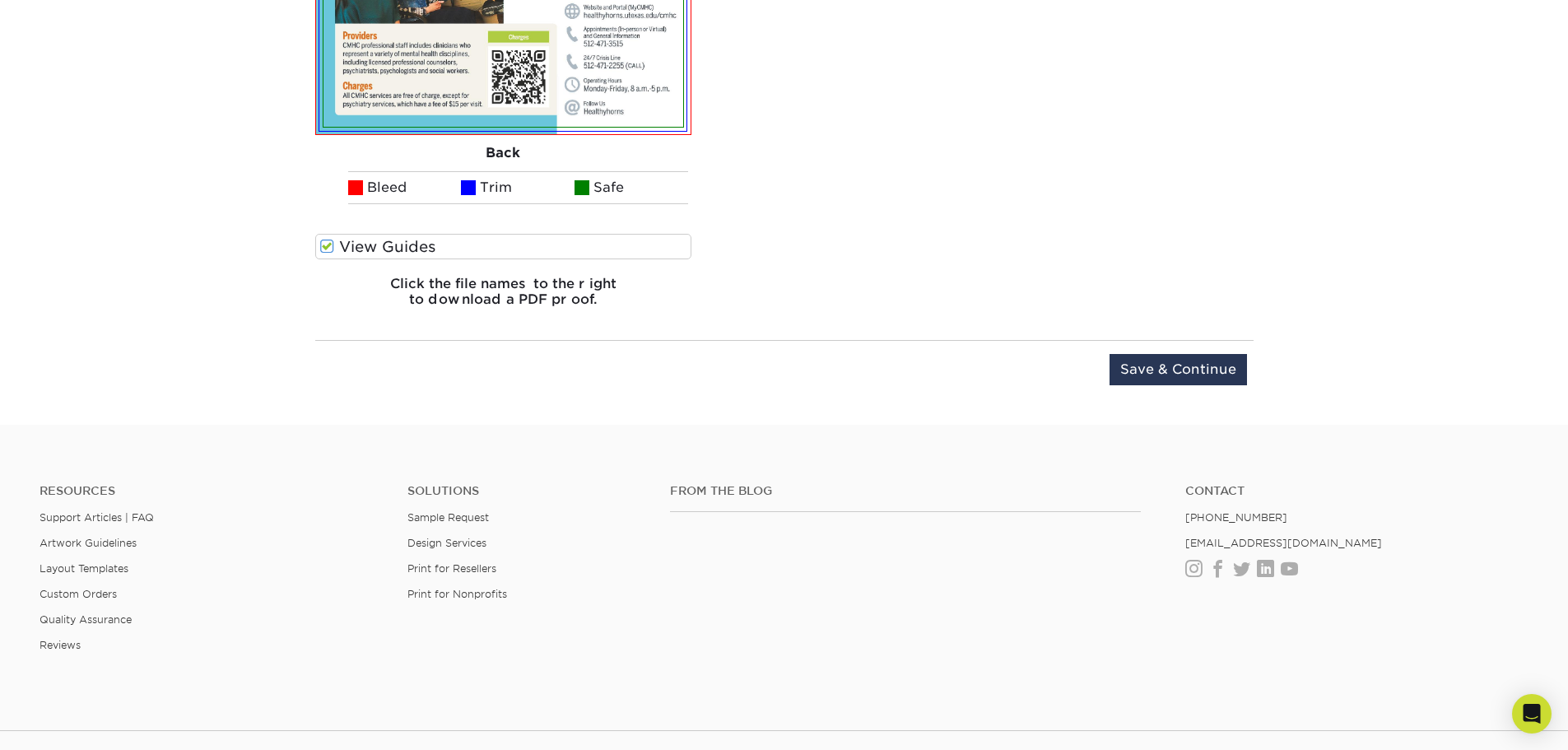
scroll to position [1540, 0]
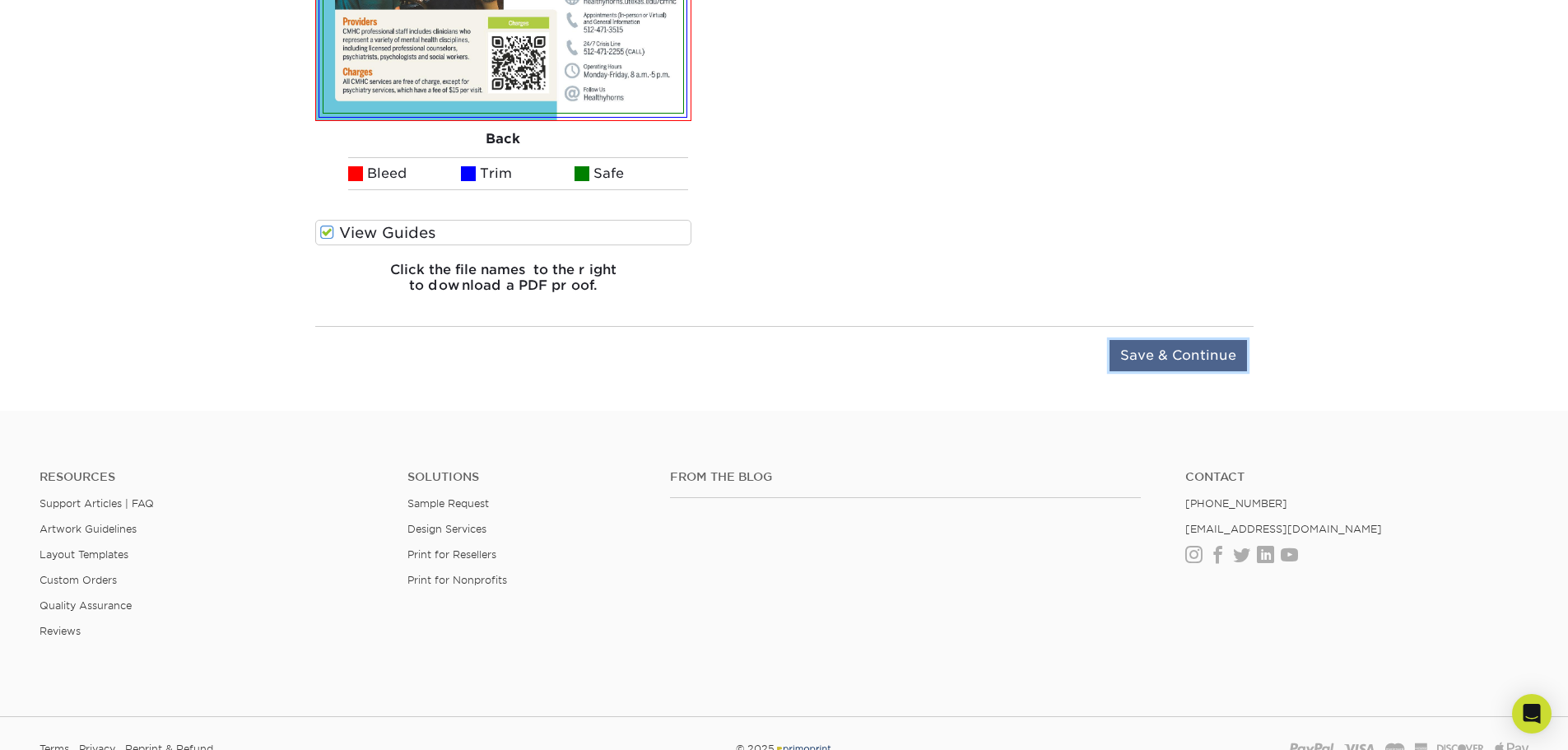
click at [1161, 361] on input "Save & Continue" at bounding box center [1178, 355] width 137 height 32
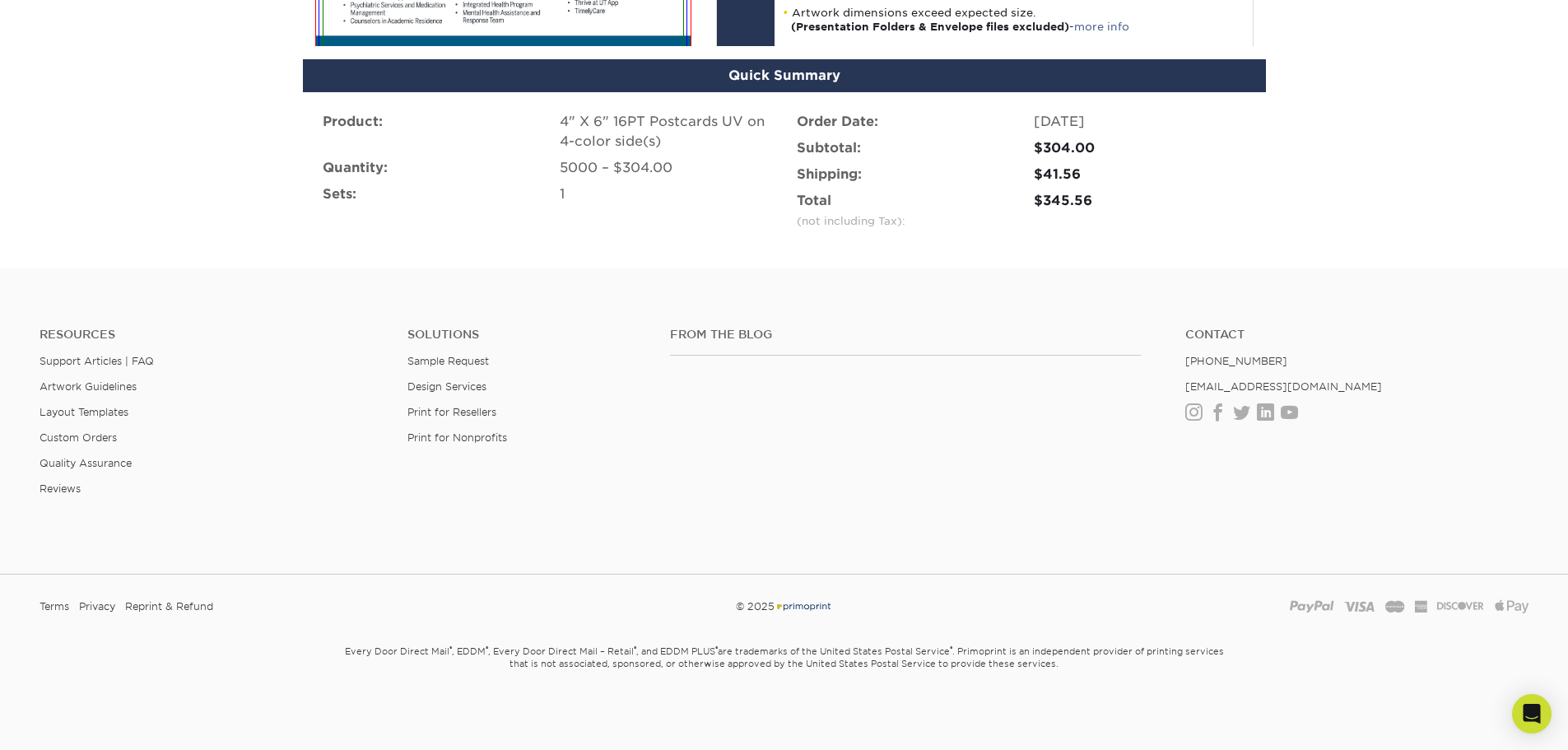
scroll to position [1131, 0]
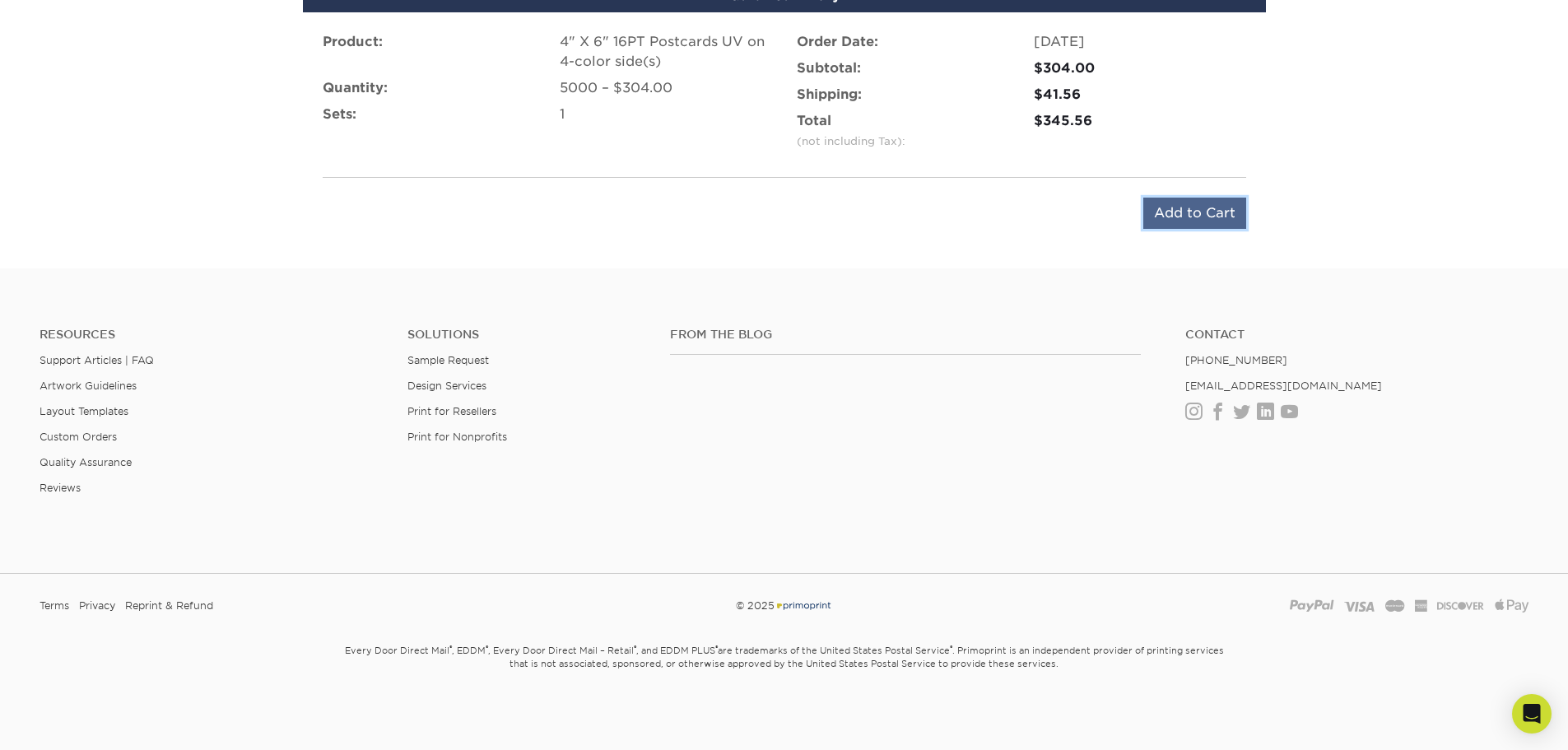
click at [1176, 199] on input "Add to Cart" at bounding box center [1195, 213] width 103 height 32
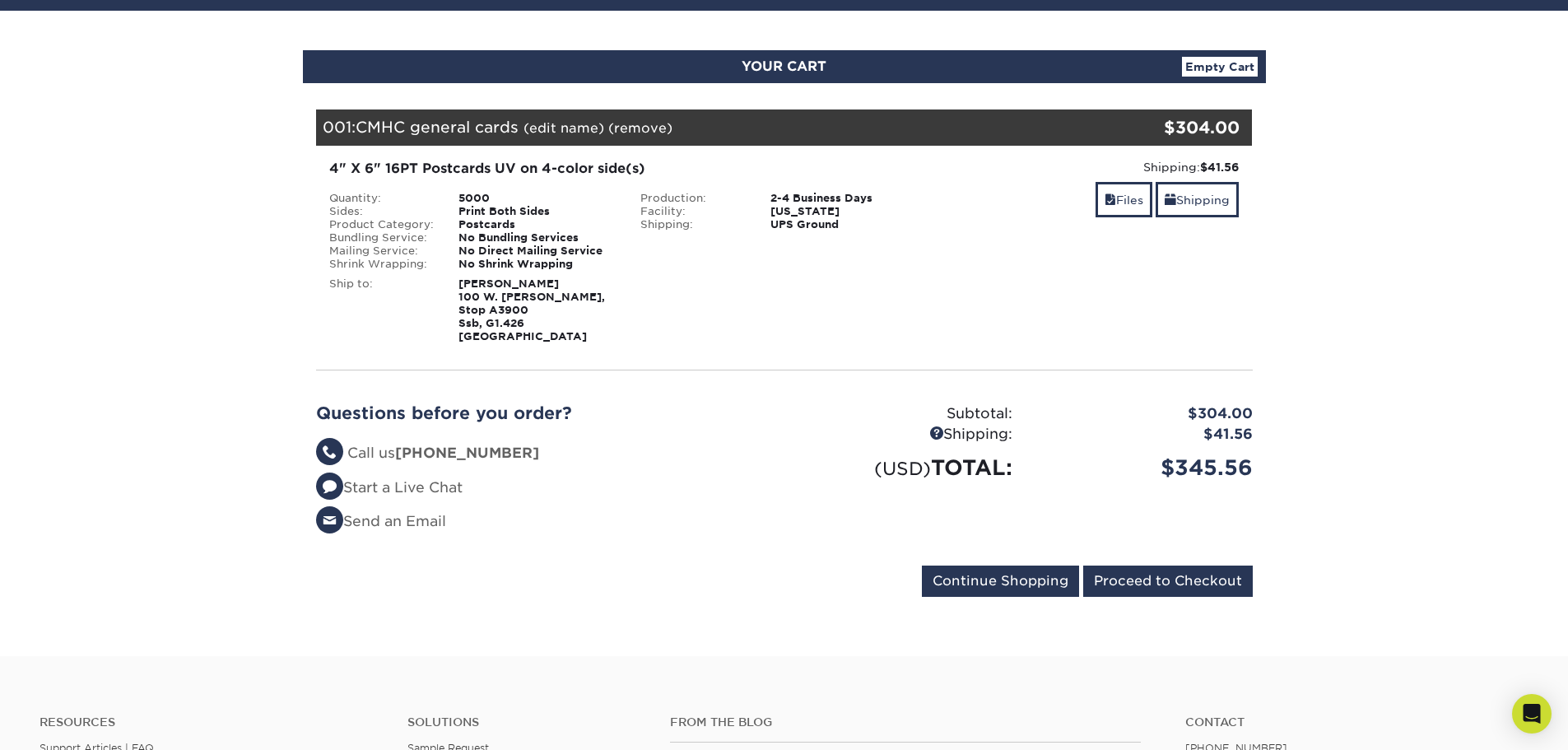
scroll to position [247, 0]
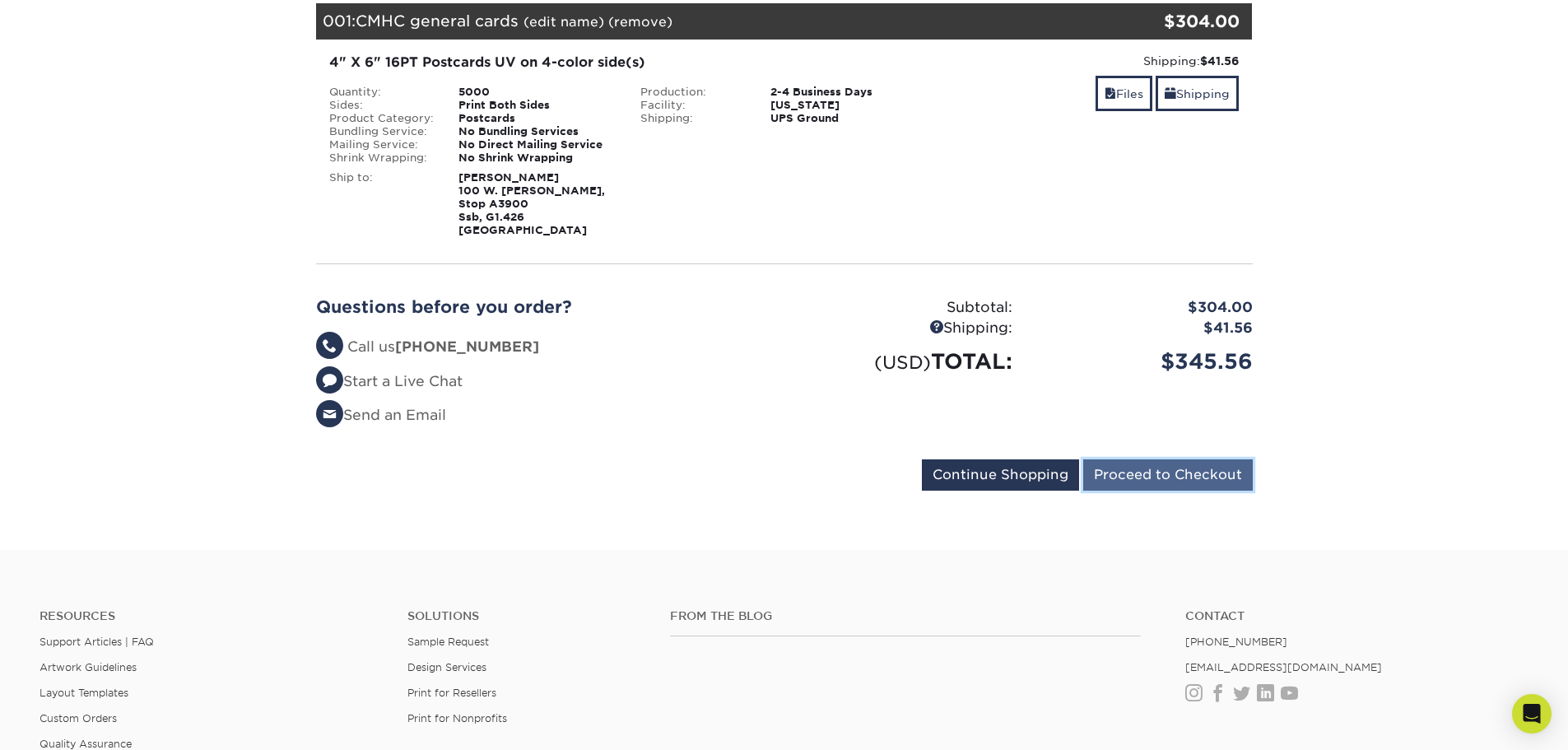
click at [1165, 473] on input "Proceed to Checkout" at bounding box center [1168, 475] width 170 height 32
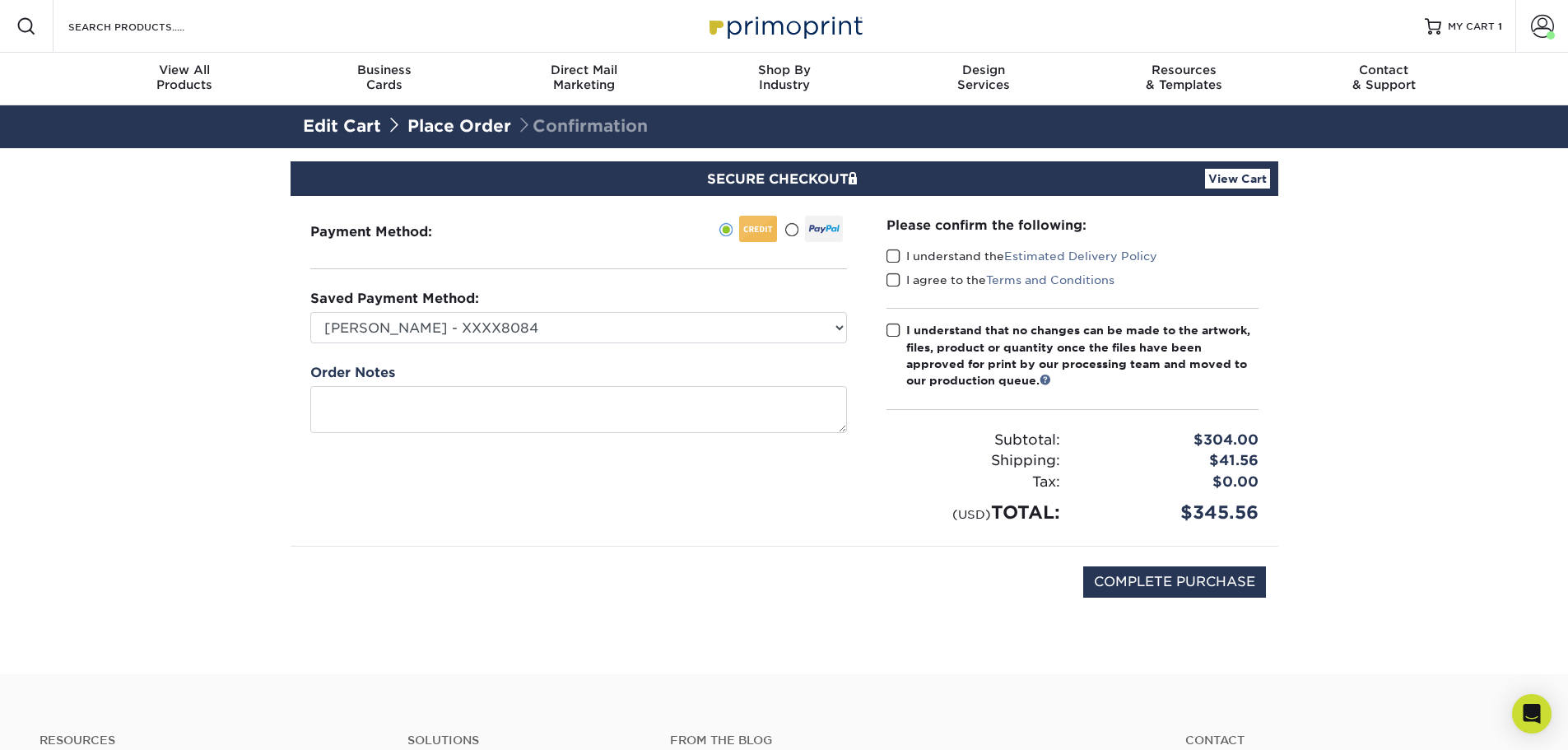
click at [896, 260] on span at bounding box center [894, 256] width 14 height 16
click at [0, 0] on input "I understand the Estimated Delivery Policy" at bounding box center [0, 0] width 0 height 0
click at [895, 276] on span at bounding box center [894, 280] width 14 height 16
click at [0, 0] on input "I agree to the Terms and Conditions" at bounding box center [0, 0] width 0 height 0
click at [894, 330] on span at bounding box center [894, 330] width 14 height 16
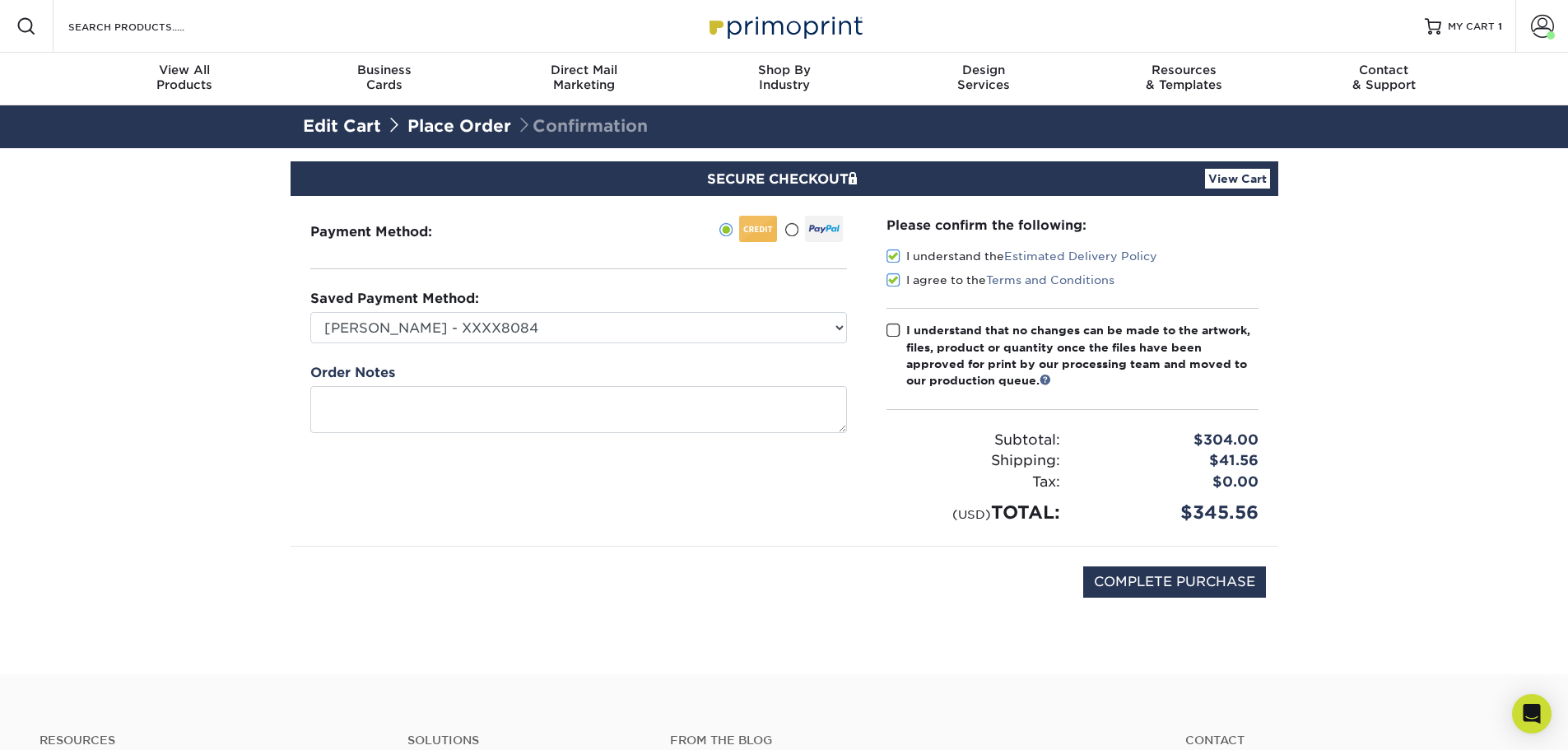
click at [0, 0] on input "I understand that no changes can be made to the artwork, files, product or quan…" at bounding box center [0, 0] width 0 height 0
click at [1184, 572] on input "COMPLETE PURCHASE" at bounding box center [1174, 582] width 182 height 32
type input "PROCESSING, PLEASE WAIT..."
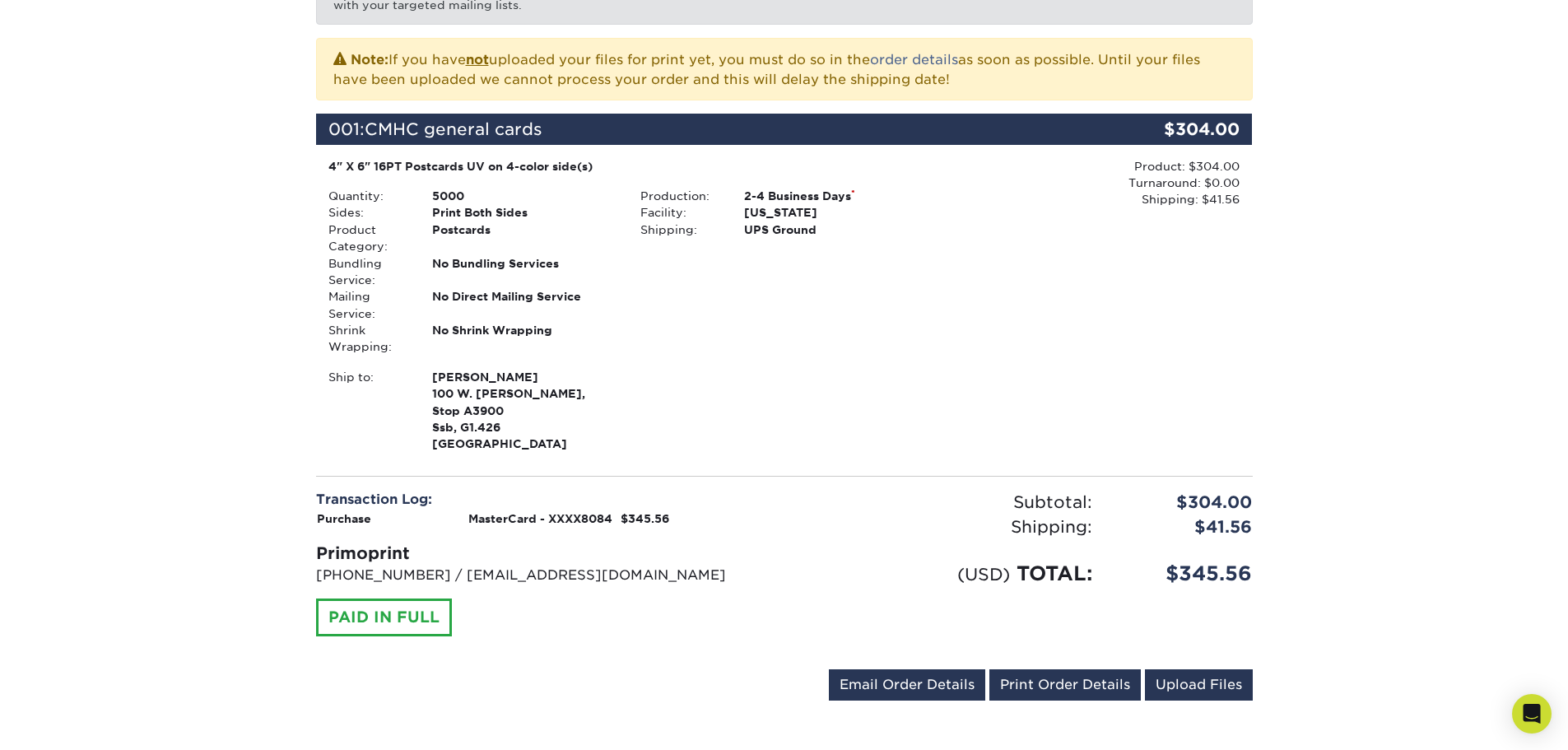
scroll to position [411, 0]
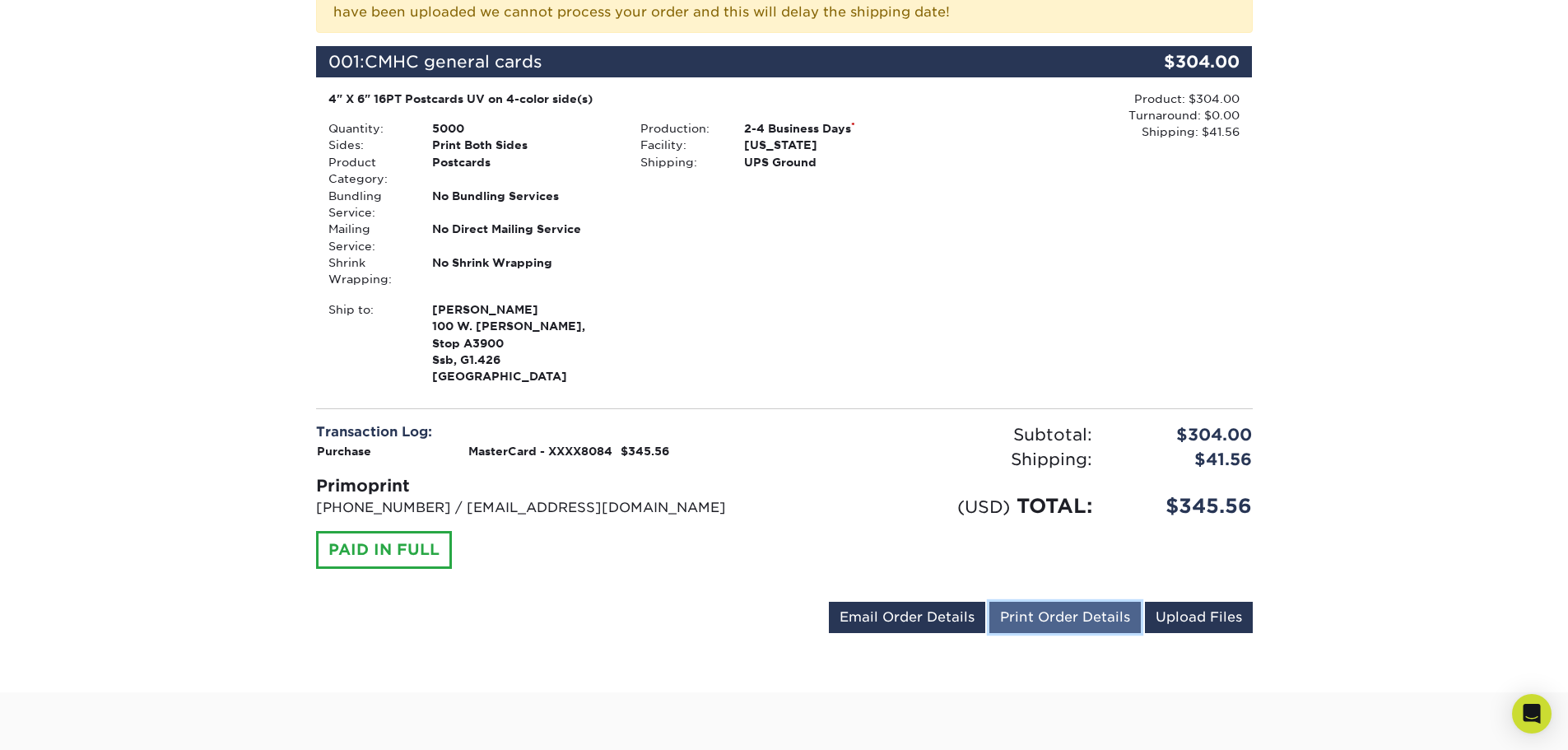
click at [1061, 609] on link "Print Order Details" at bounding box center [1065, 618] width 152 height 32
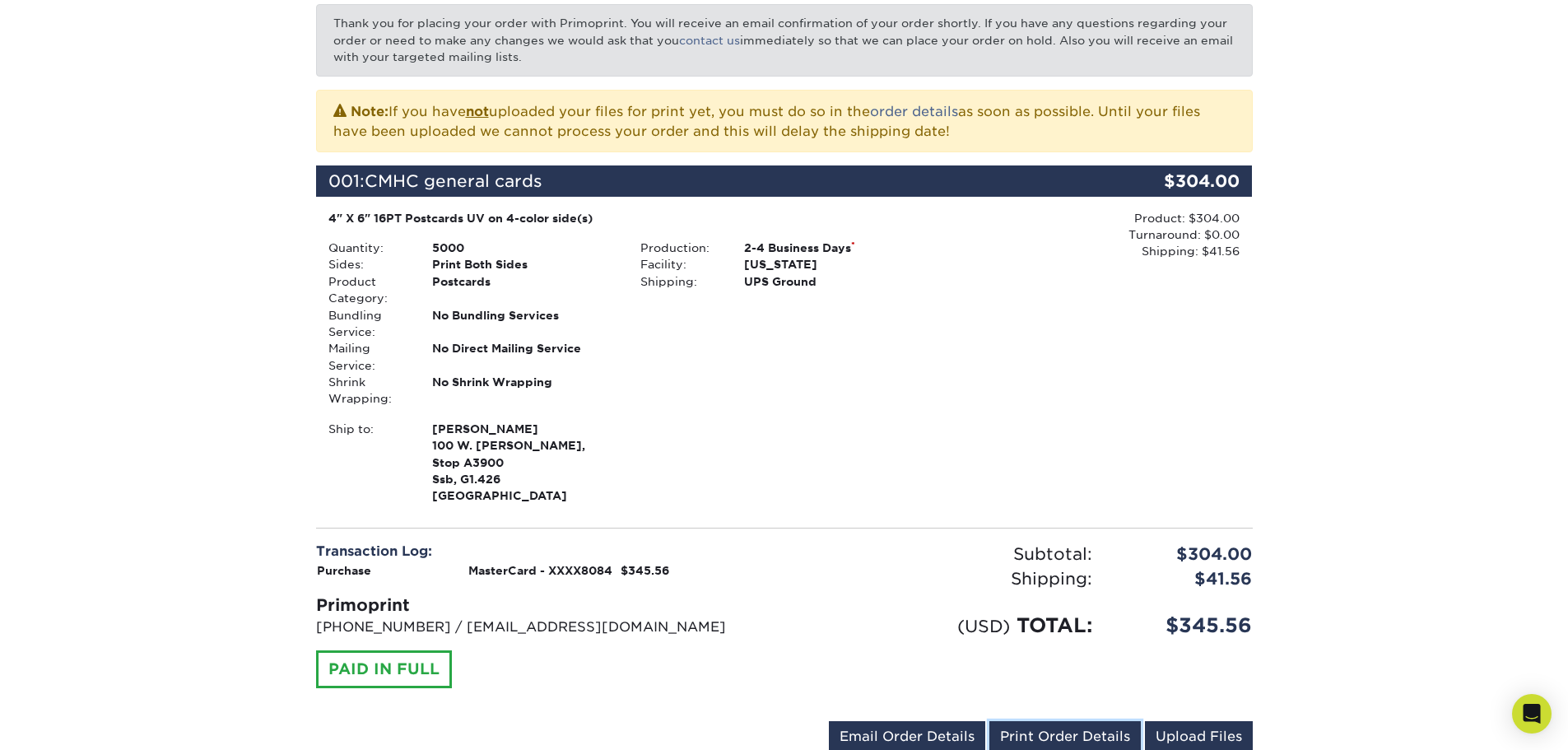
scroll to position [0, 0]
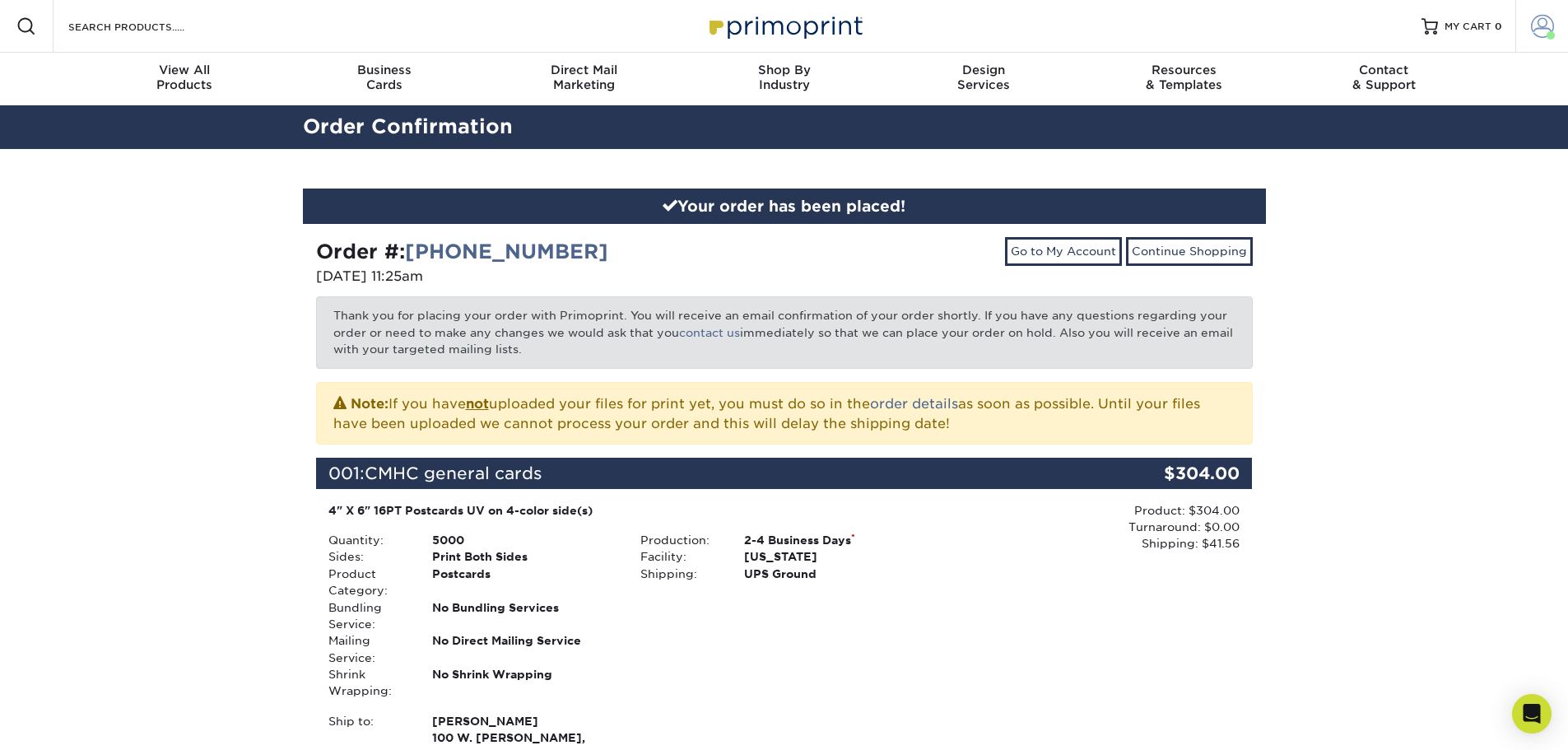
click at [1547, 19] on span at bounding box center [1543, 27] width 23 height 23
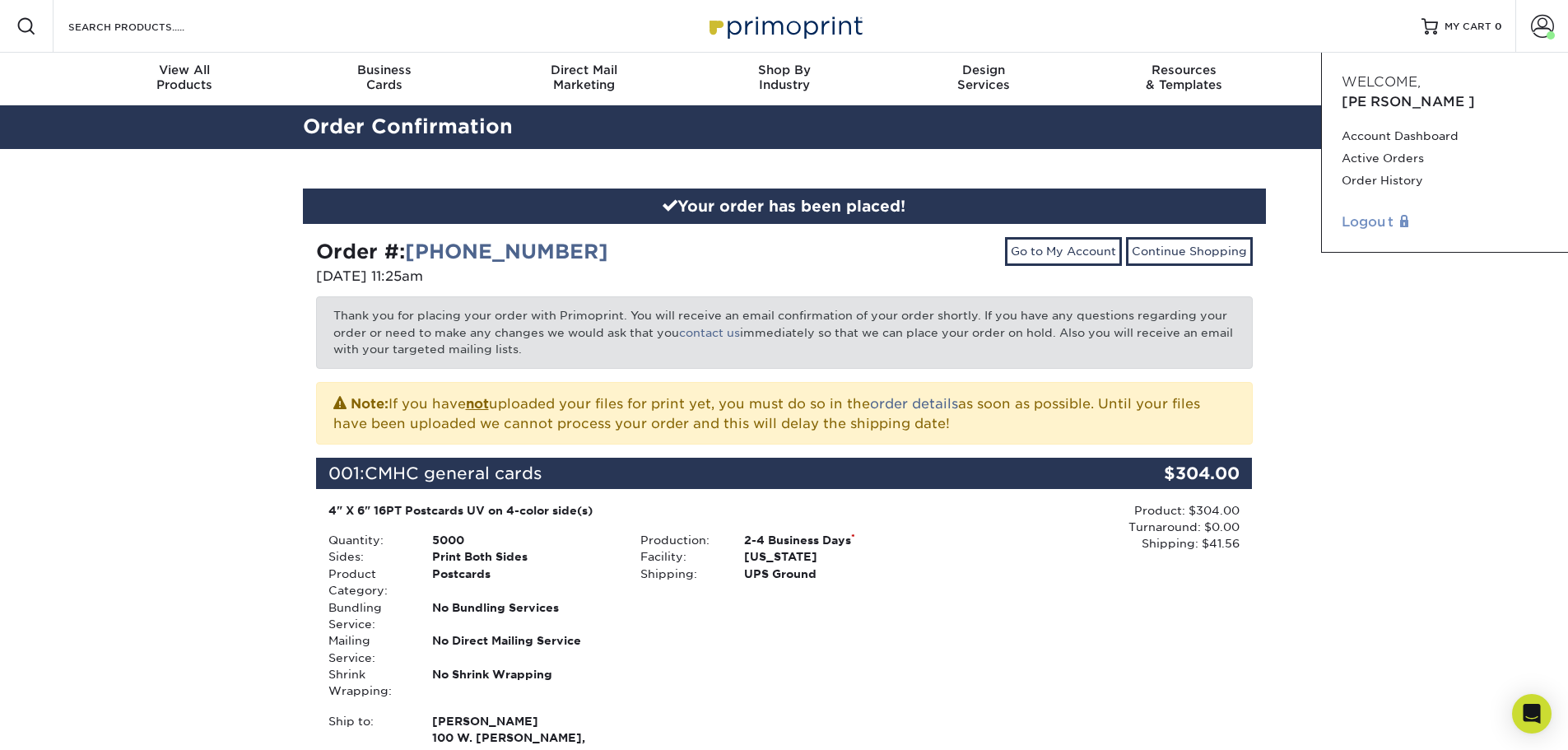
click at [1354, 212] on link "Logout" at bounding box center [1445, 222] width 207 height 20
